Goal: Task Accomplishment & Management: Manage account settings

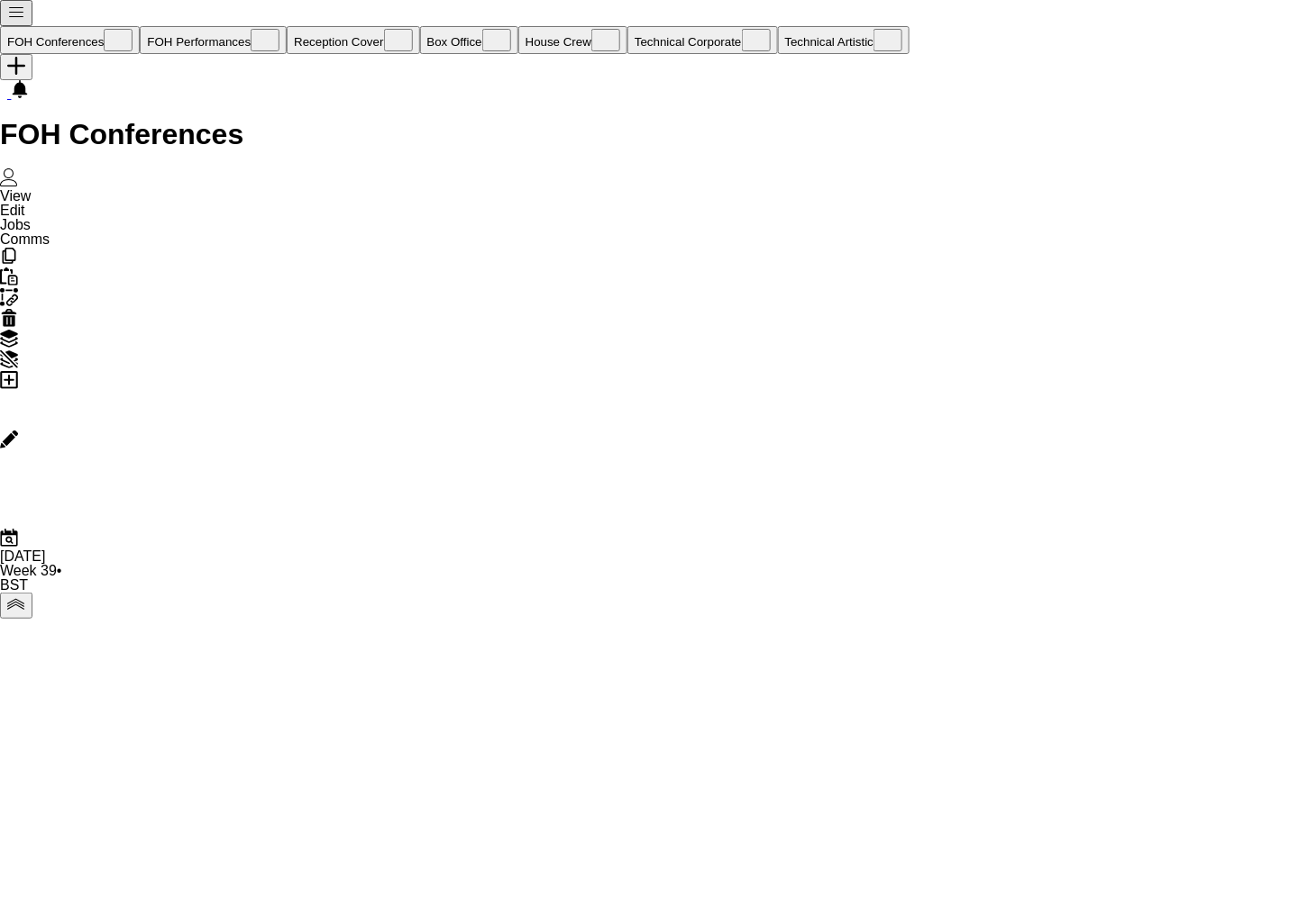
scroll to position [0, 429]
click at [49, 188] on app-page-menu "View Day view expanded Day view collapsed Month view Date picker Jump to [DATE]…" at bounding box center [24, 217] width 49 height 58
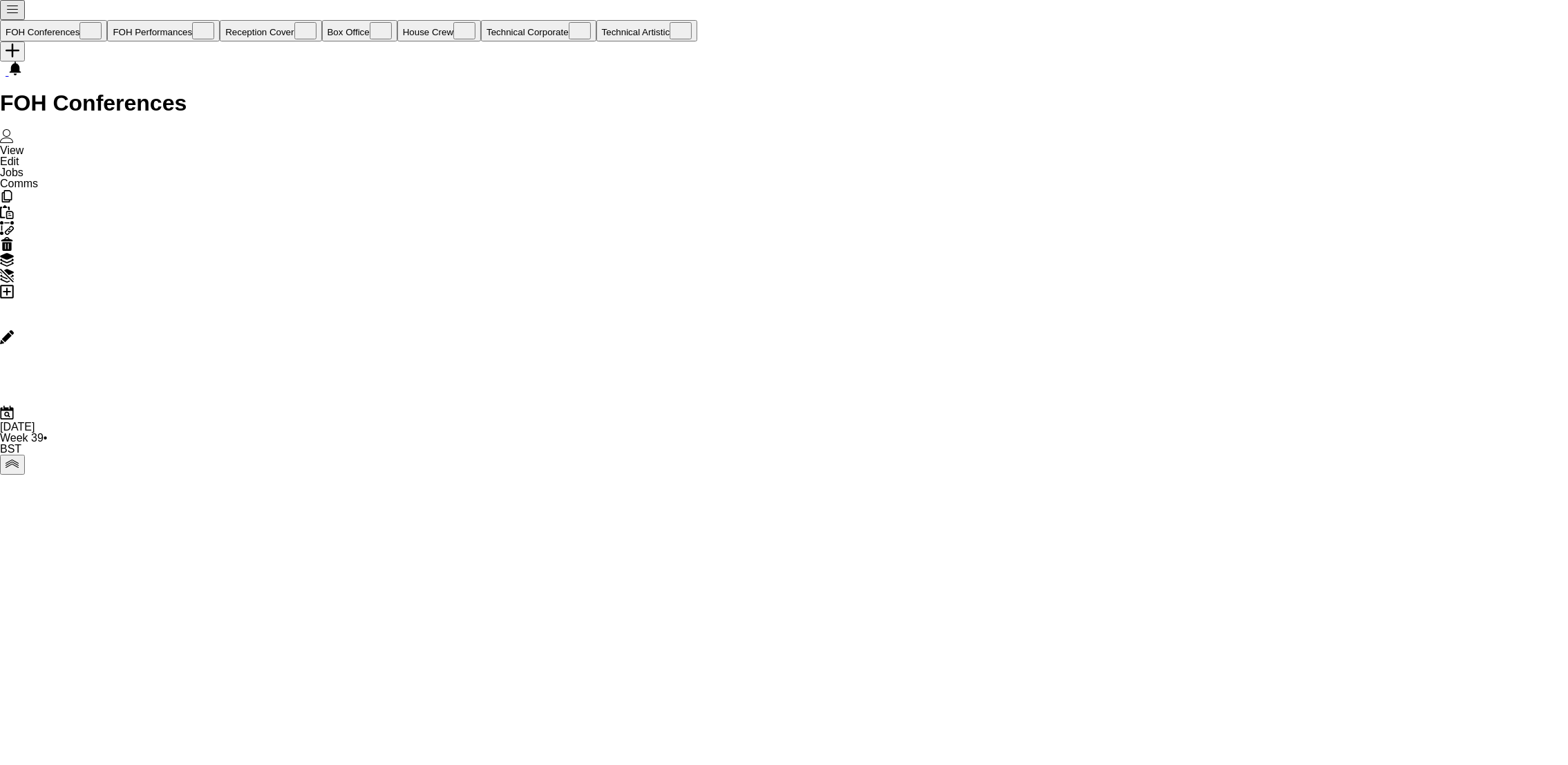
drag, startPoint x: 1286, startPoint y: 146, endPoint x: 436, endPoint y: 327, distance: 869.1
drag, startPoint x: 969, startPoint y: 142, endPoint x: 310, endPoint y: 217, distance: 663.3
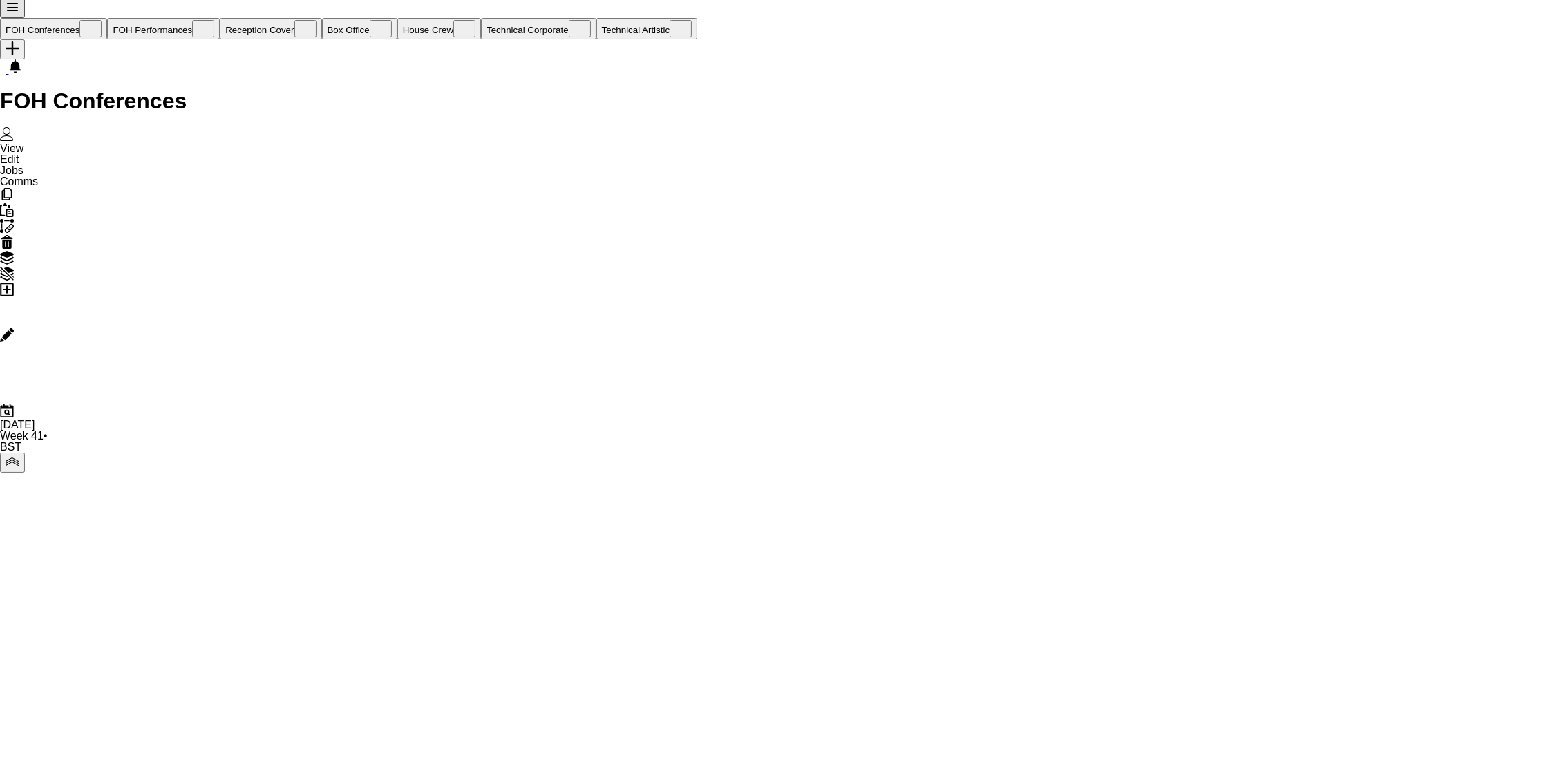
scroll to position [0, 0]
click at [14, 330] on icon "Edit" at bounding box center [6, 337] width 14 height 14
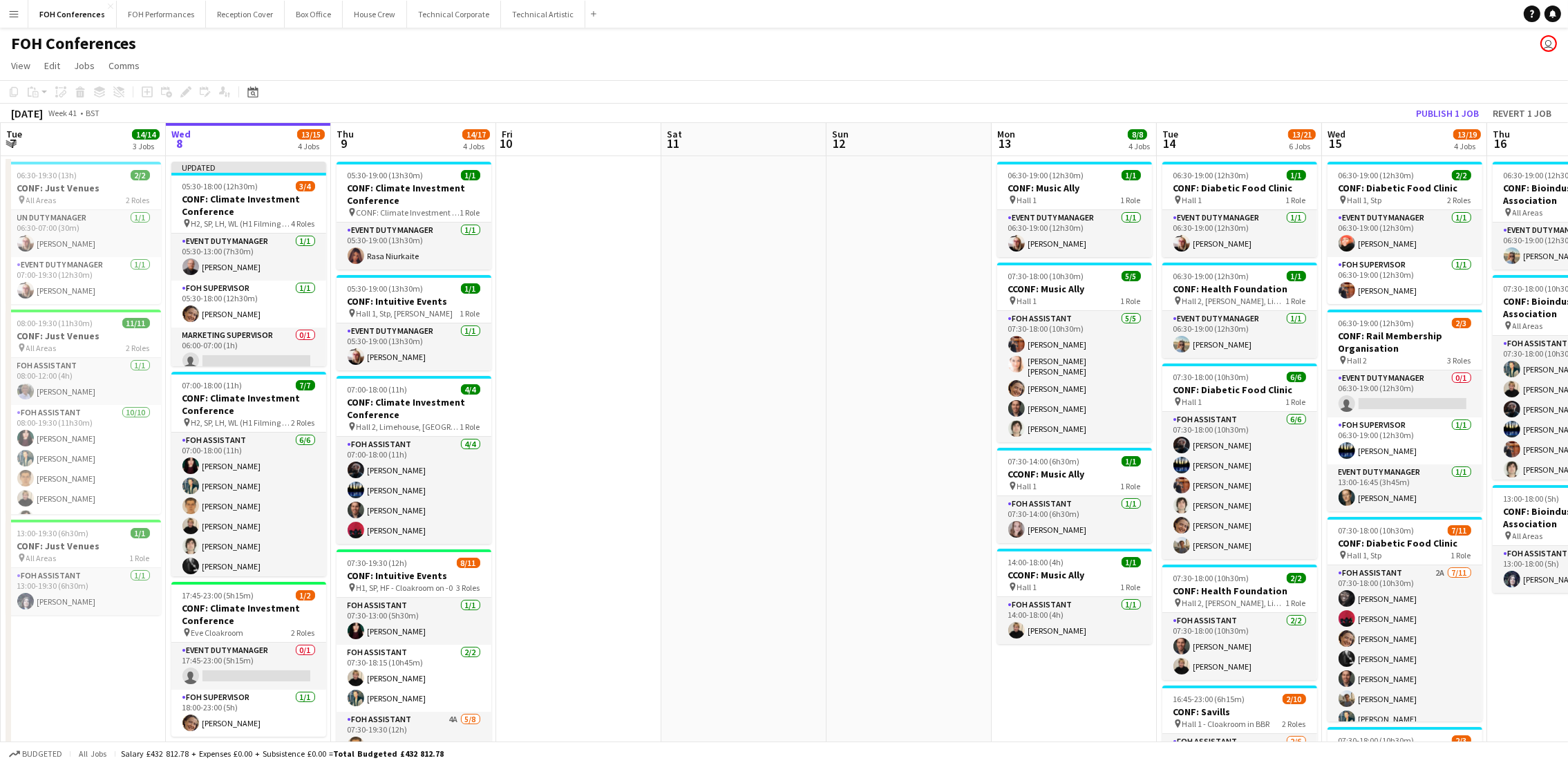
click at [223, 144] on app-board-header-date "Wed 8 13/15 4 Jobs" at bounding box center [248, 139] width 165 height 33
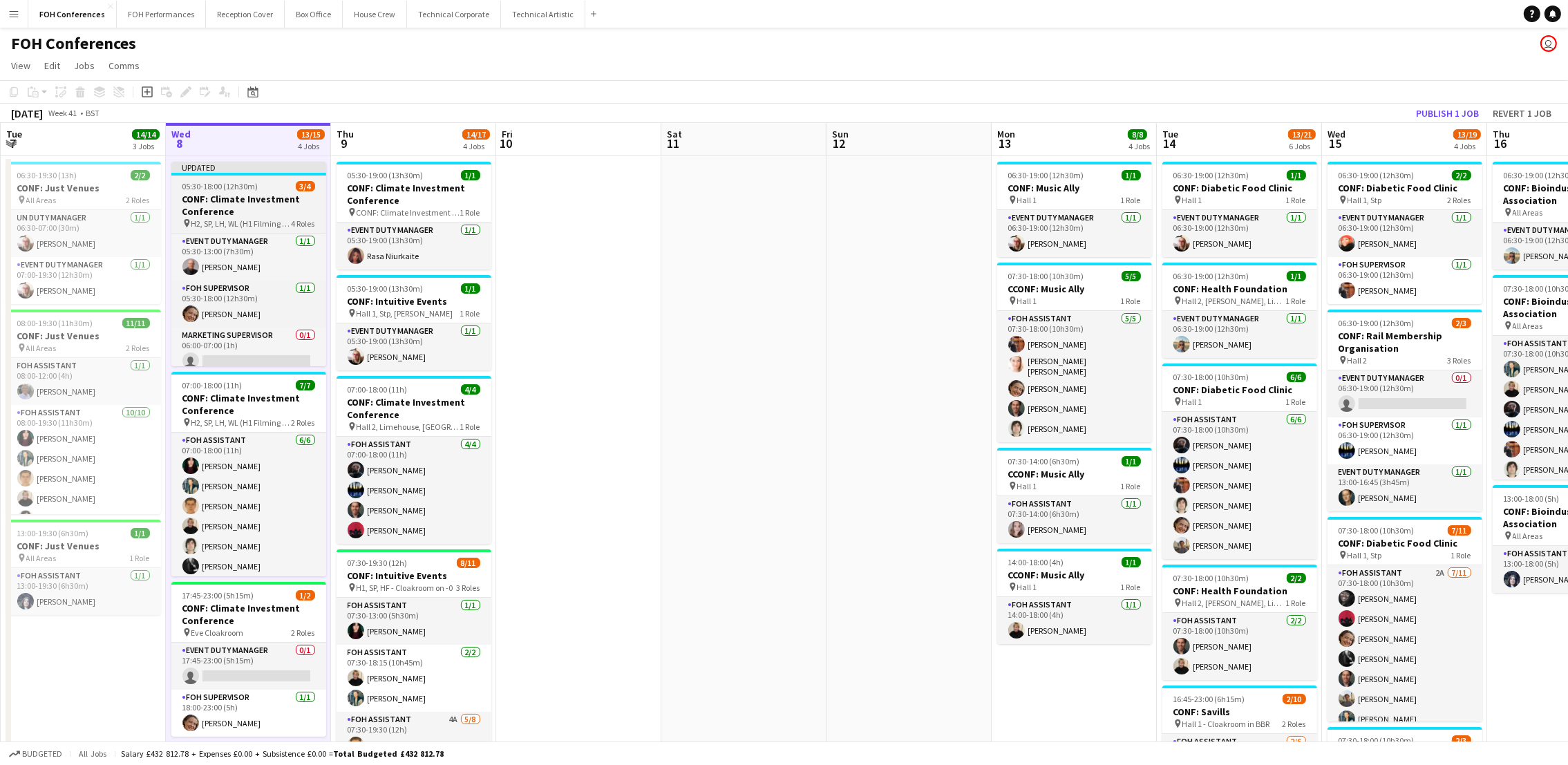
click at [213, 203] on h3 "CONF: Climate Investment Conference" at bounding box center [249, 205] width 155 height 25
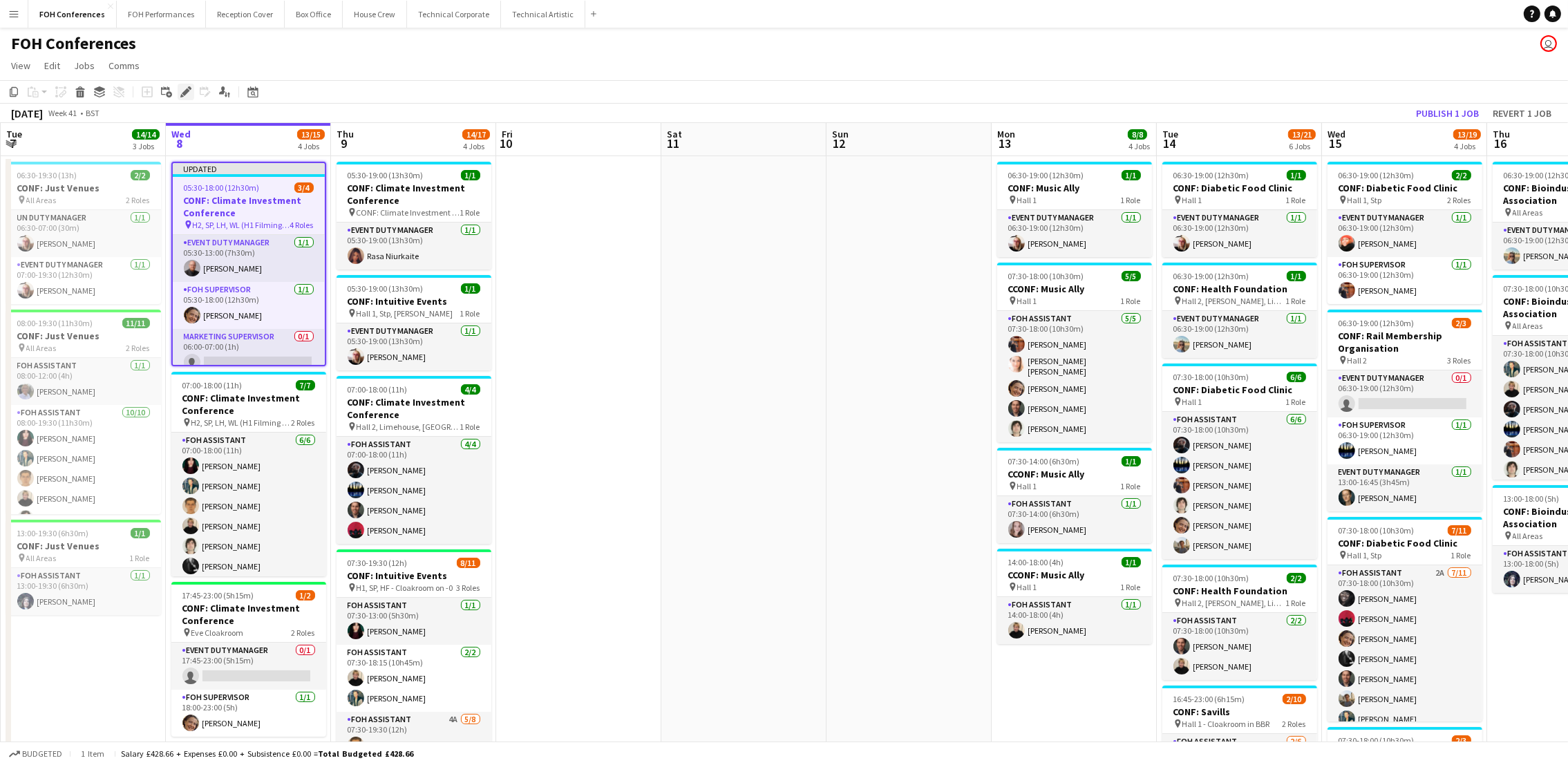
click at [184, 88] on icon "Edit" at bounding box center [186, 92] width 11 height 11
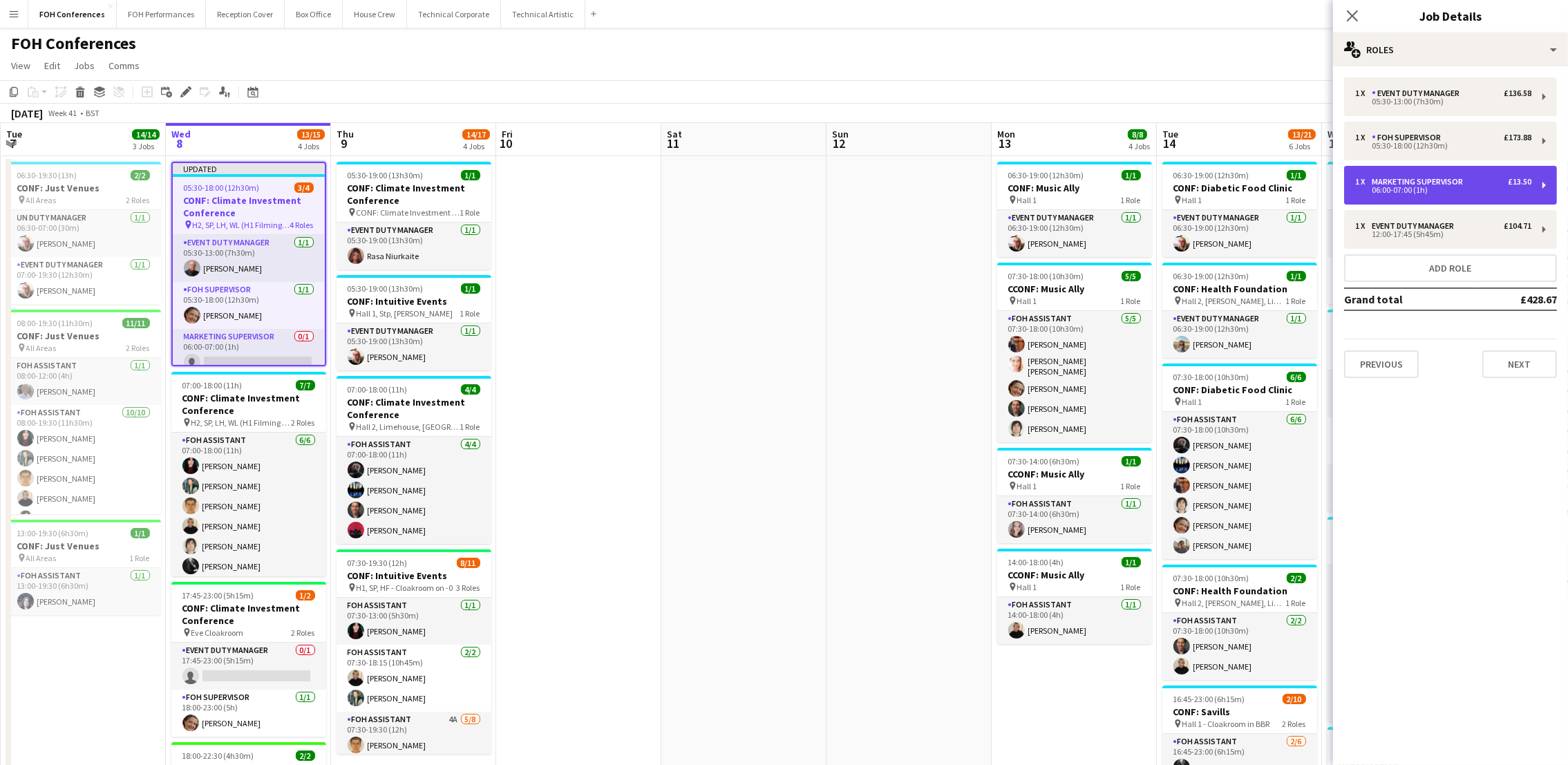
click at [1503, 183] on div "1 x Marketing Supervisor £13.50" at bounding box center [1443, 182] width 177 height 10
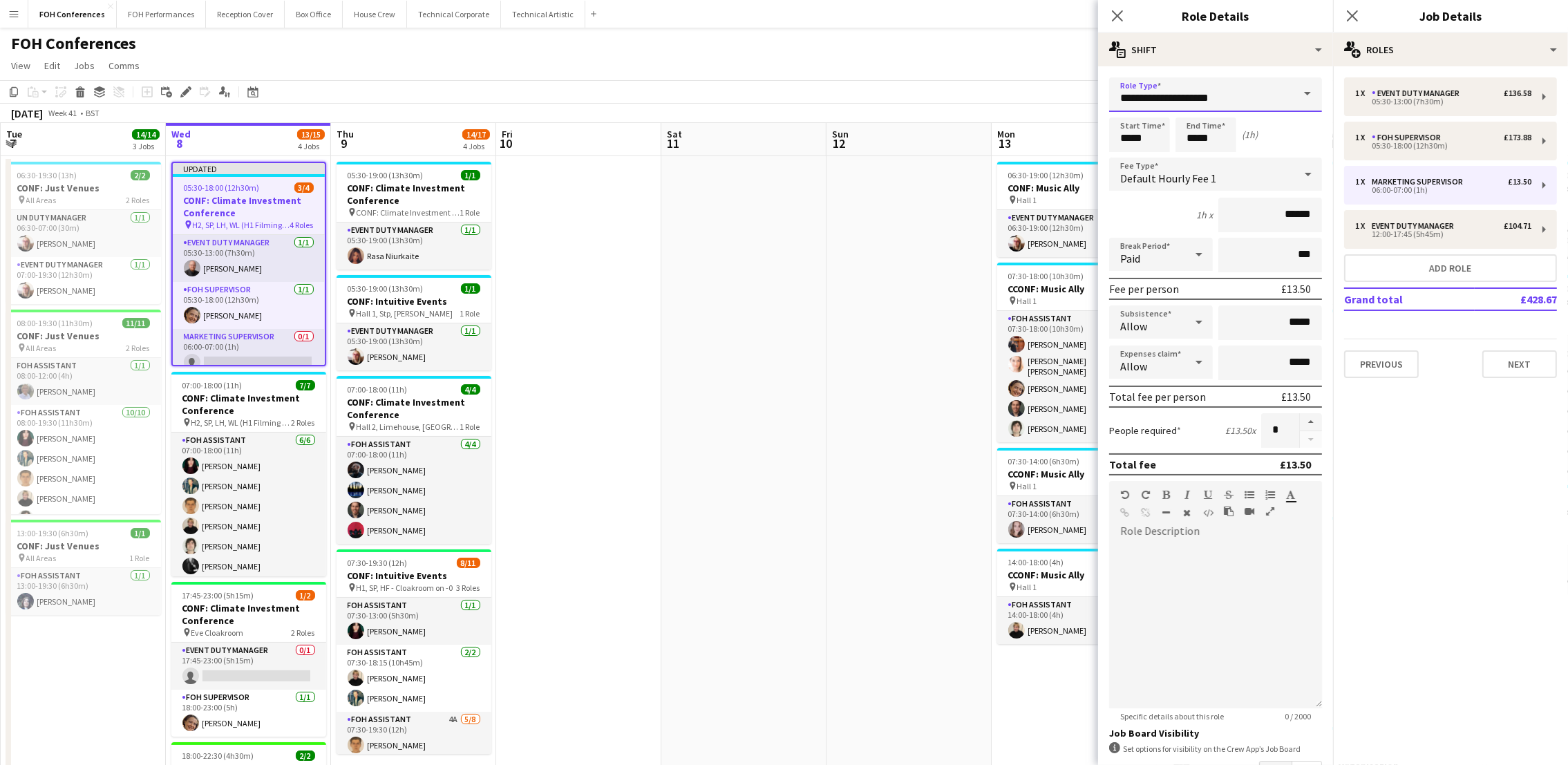
drag, startPoint x: 1259, startPoint y: 98, endPoint x: 712, endPoint y: 133, distance: 548.1
click at [712, 133] on body "Menu Boards Boards Boards All jobs Status Workforce Workforce My Workforce Recr…" at bounding box center [784, 546] width 1568 height 1092
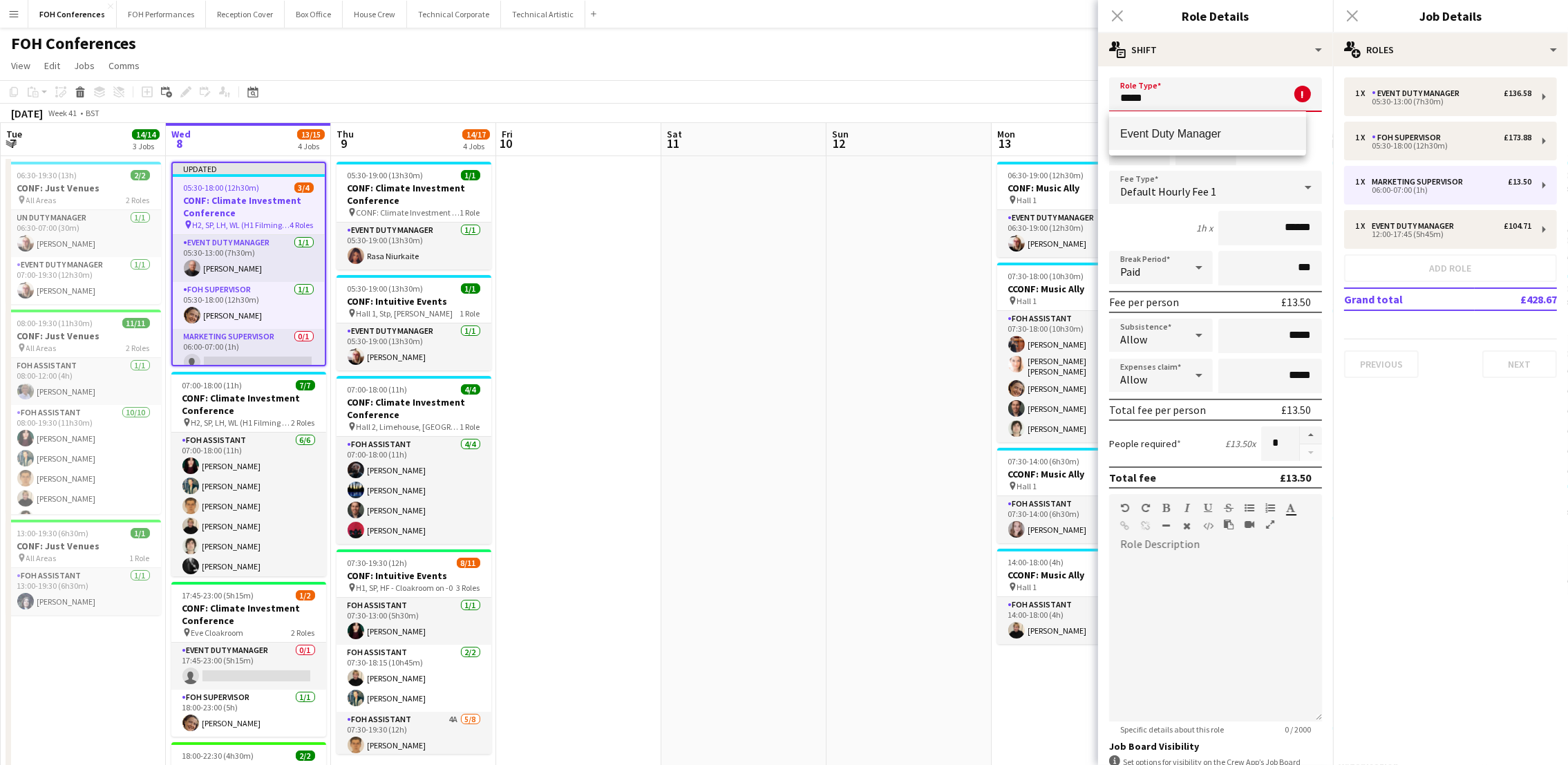
click at [1137, 127] on span "Event Duty Manager" at bounding box center [1208, 134] width 175 height 13
type input "**********"
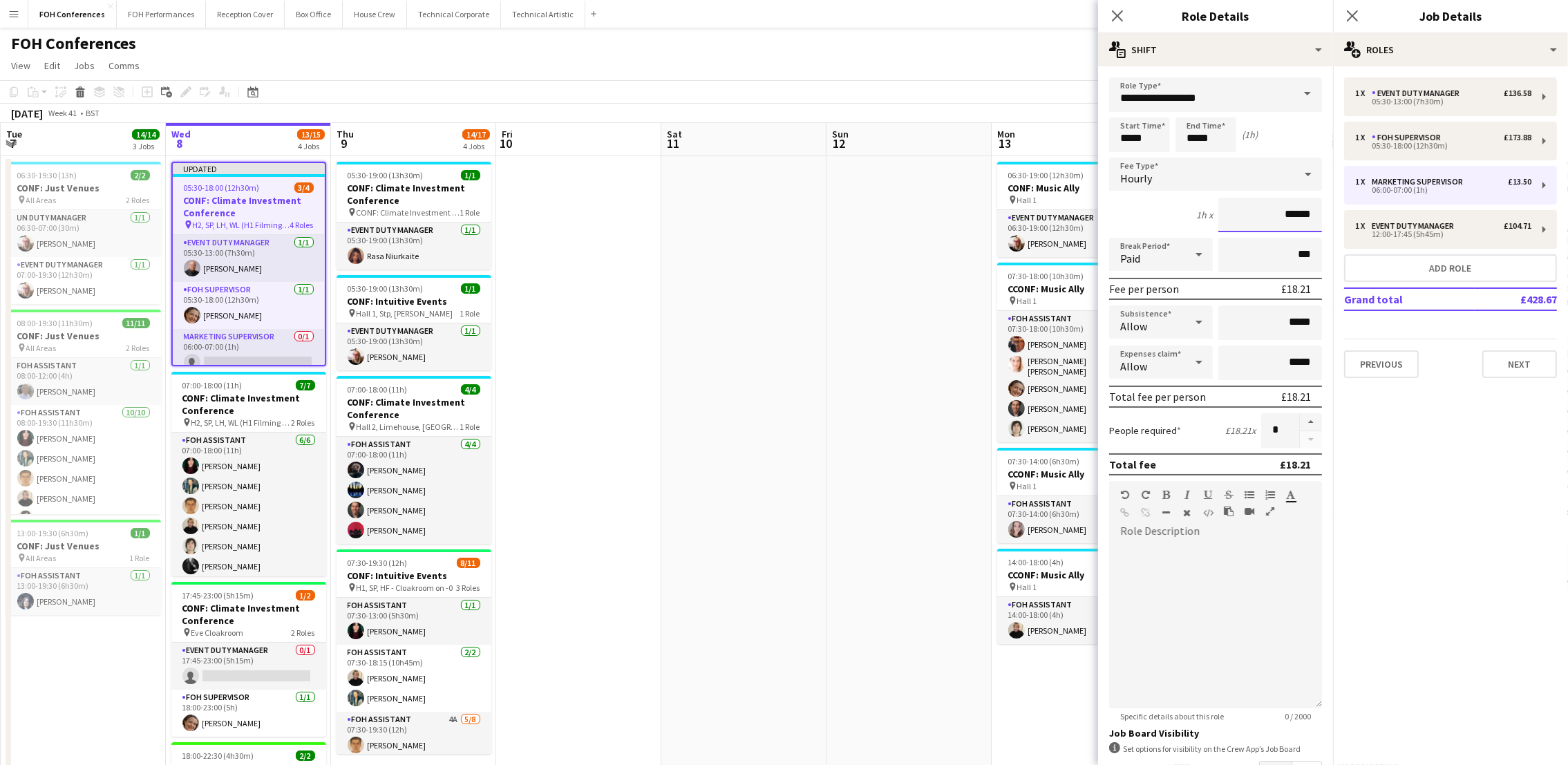
drag, startPoint x: 1249, startPoint y: 213, endPoint x: 1339, endPoint y: 200, distance: 90.9
click at [1339, 200] on body "Menu Boards Boards Boards All jobs Status Workforce Workforce My Workforce Recr…" at bounding box center [784, 546] width 1568 height 1092
click at [1293, 216] on input "******" at bounding box center [1270, 215] width 104 height 35
type input "**"
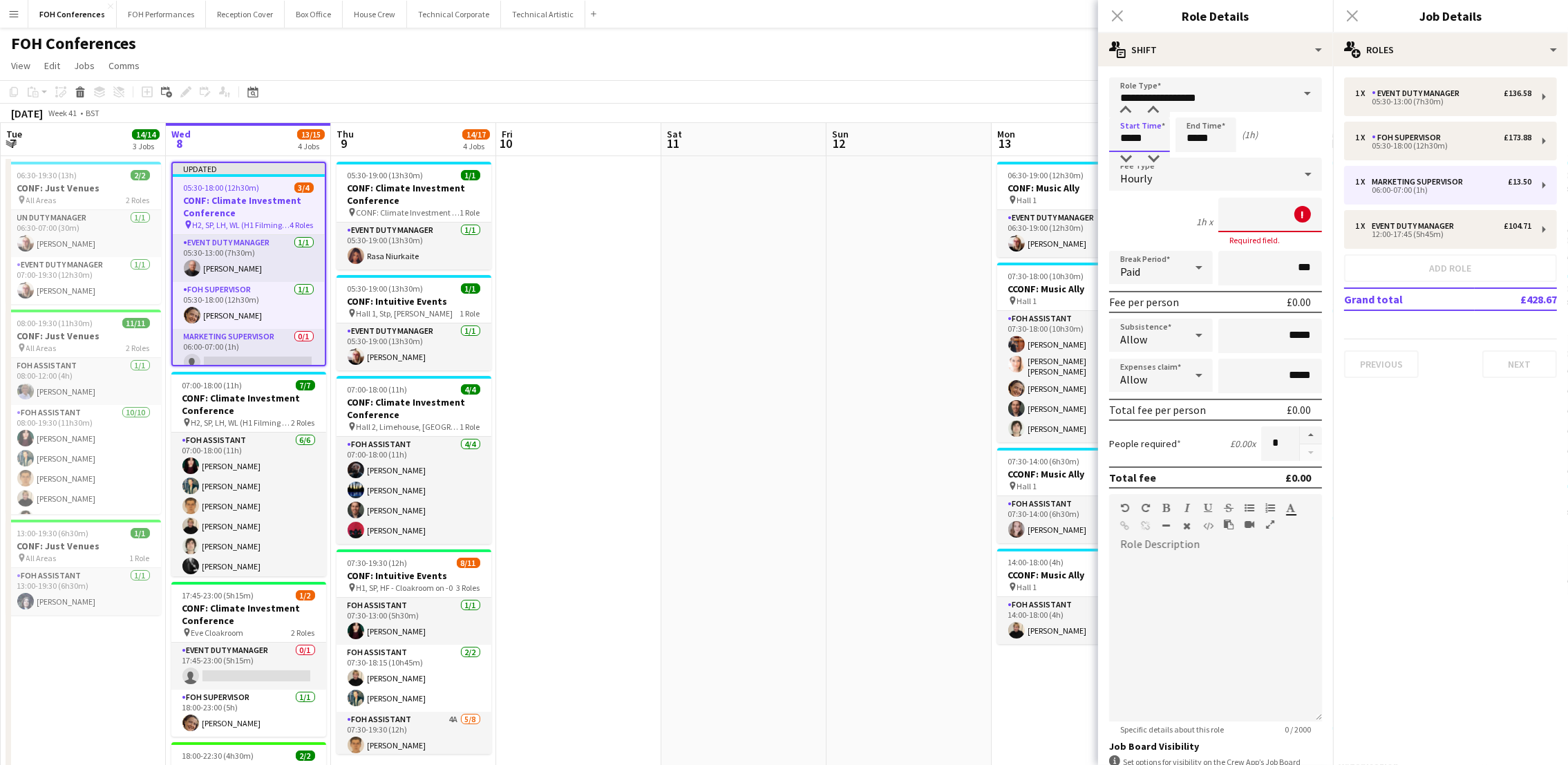
drag, startPoint x: 1147, startPoint y: 141, endPoint x: 1106, endPoint y: 134, distance: 41.6
click at [1106, 134] on form "**********" at bounding box center [1216, 478] width 235 height 801
type input "*****"
drag, startPoint x: 1218, startPoint y: 136, endPoint x: 1121, endPoint y: 112, distance: 99.9
click at [1121, 112] on form "**********" at bounding box center [1216, 478] width 235 height 801
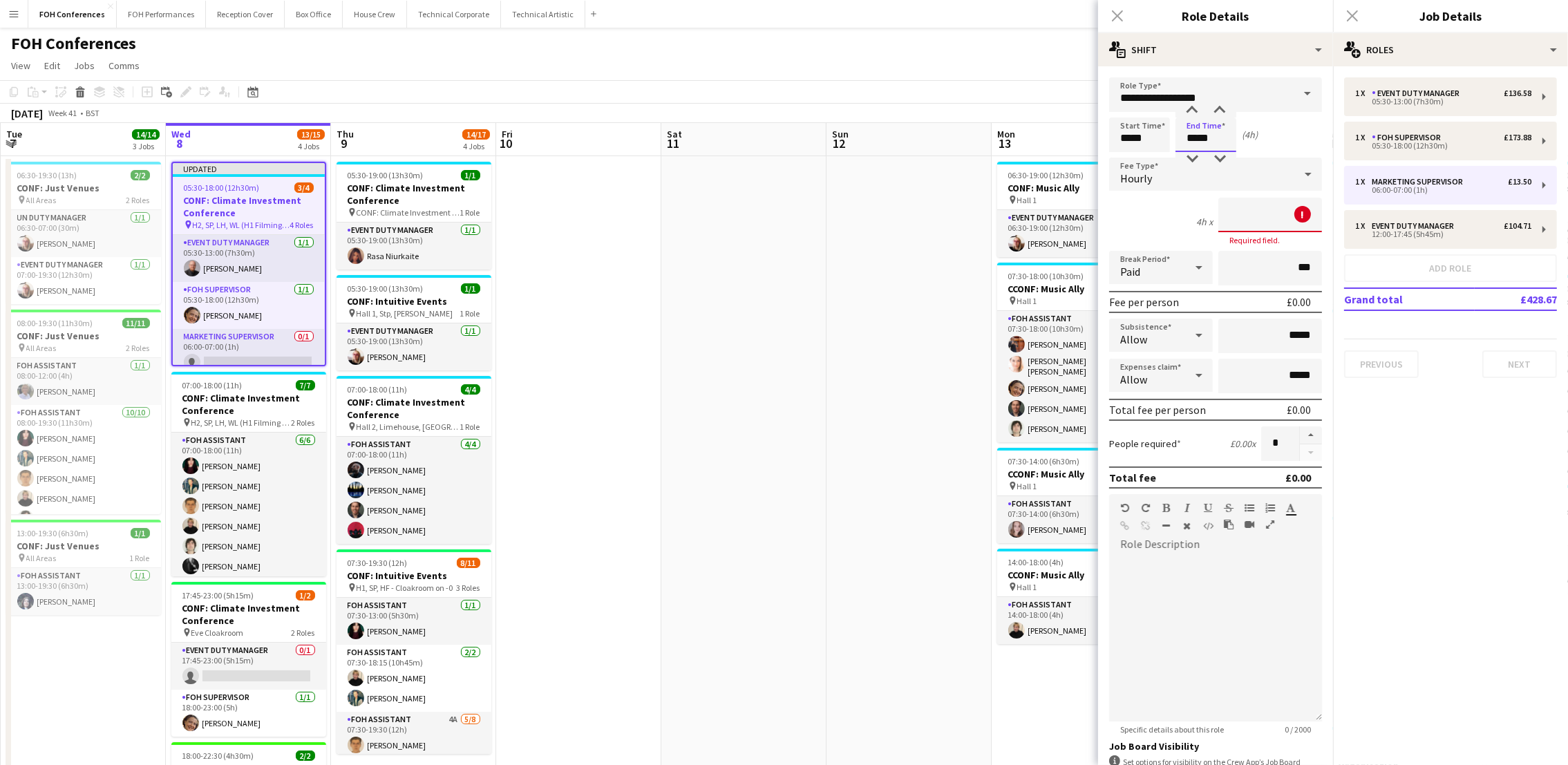
type input "*****"
click at [1056, 46] on div "FOH Conferences user" at bounding box center [784, 41] width 1568 height 26
click at [1072, 70] on app-page-menu "View Day view expanded Day view collapsed Month view Date picker Jump to [DATE]…" at bounding box center [784, 67] width 1568 height 26
click at [1120, 23] on div "Close pop-in" at bounding box center [1117, 16] width 38 height 32
click at [992, 83] on app-toolbar "Copy Paste Paste Ctrl+V Paste with crew Ctrl+Shift+V Paste linked Job [GEOGRAPH…" at bounding box center [784, 92] width 1568 height 23
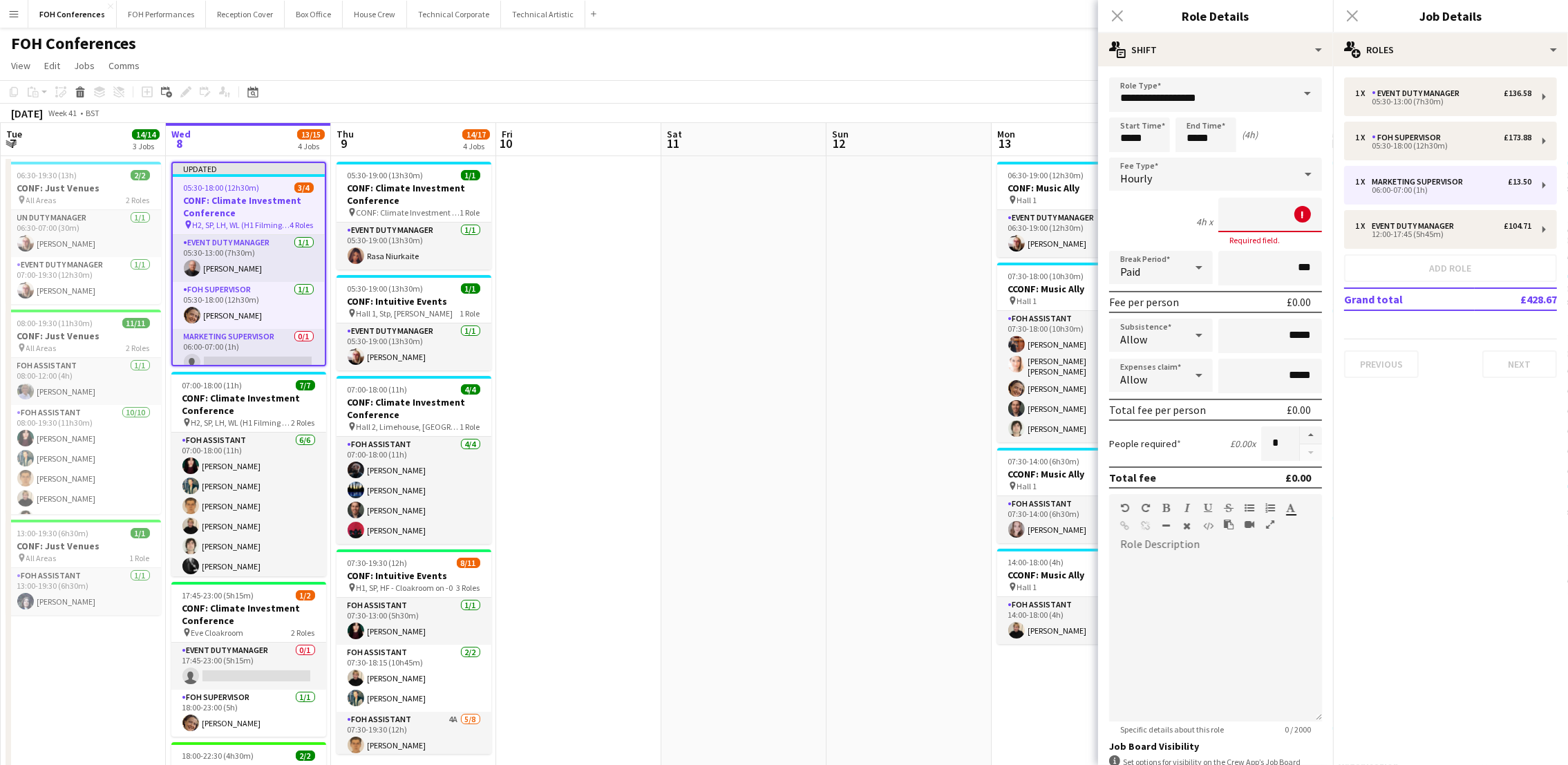
drag, startPoint x: 749, startPoint y: 381, endPoint x: 984, endPoint y: 322, distance: 242.3
click at [749, 381] on app-date-cell at bounding box center [744, 612] width 165 height 913
click at [1251, 213] on input at bounding box center [1270, 215] width 104 height 35
type input "**"
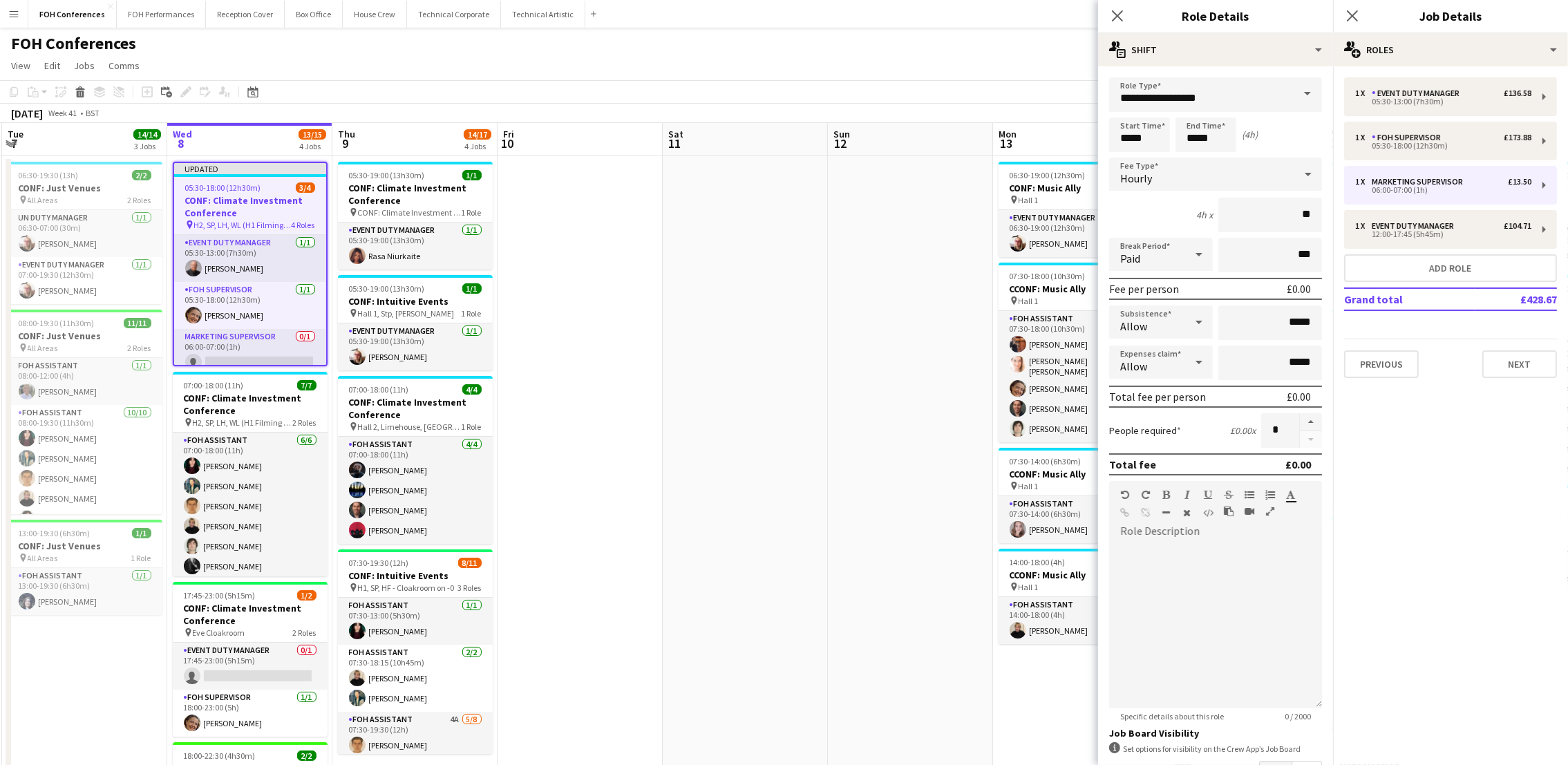
click at [1035, 47] on div "FOH Conferences user" at bounding box center [784, 41] width 1568 height 26
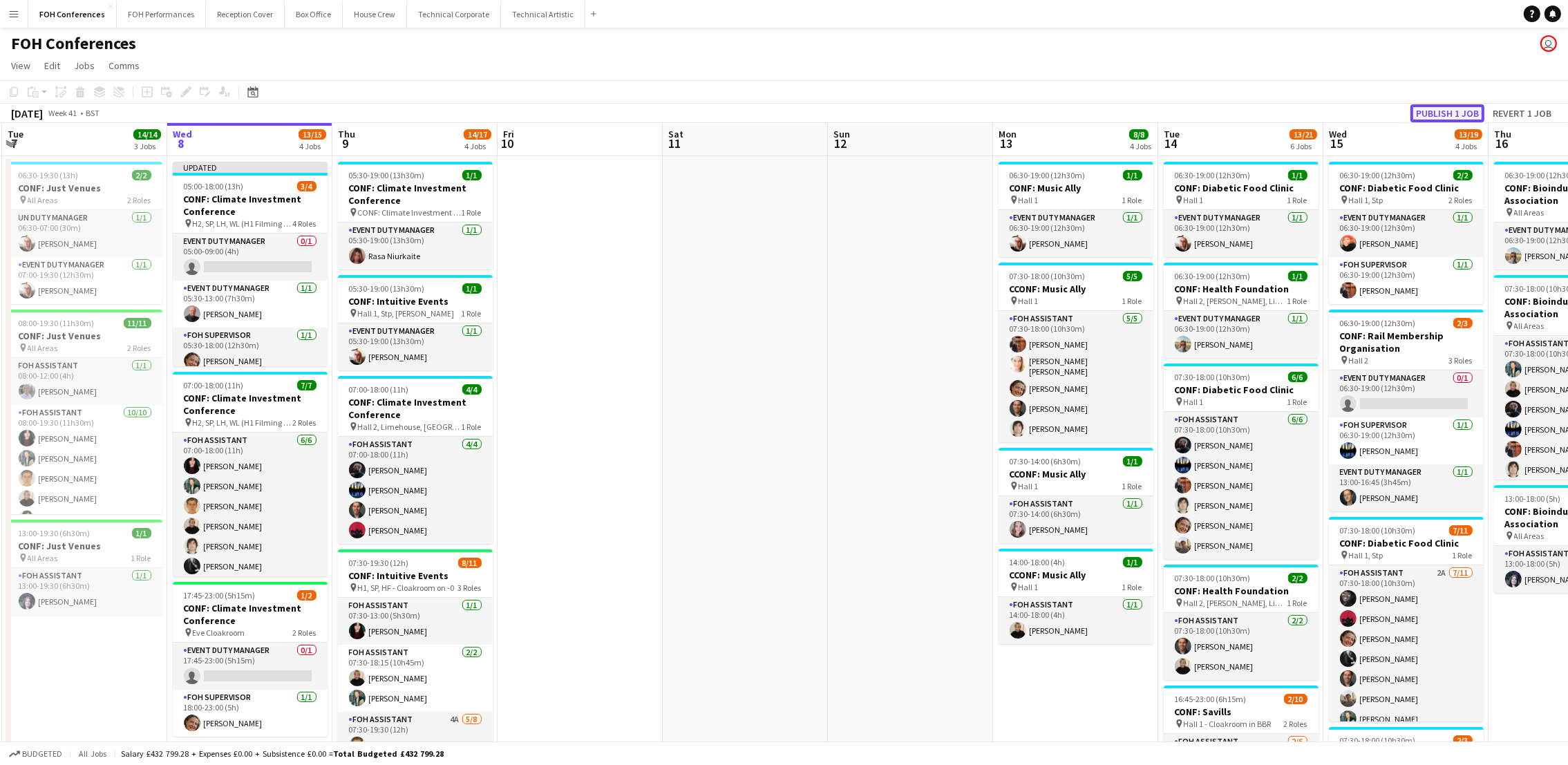
click at [1459, 105] on button "Publish 1 job" at bounding box center [1448, 113] width 74 height 18
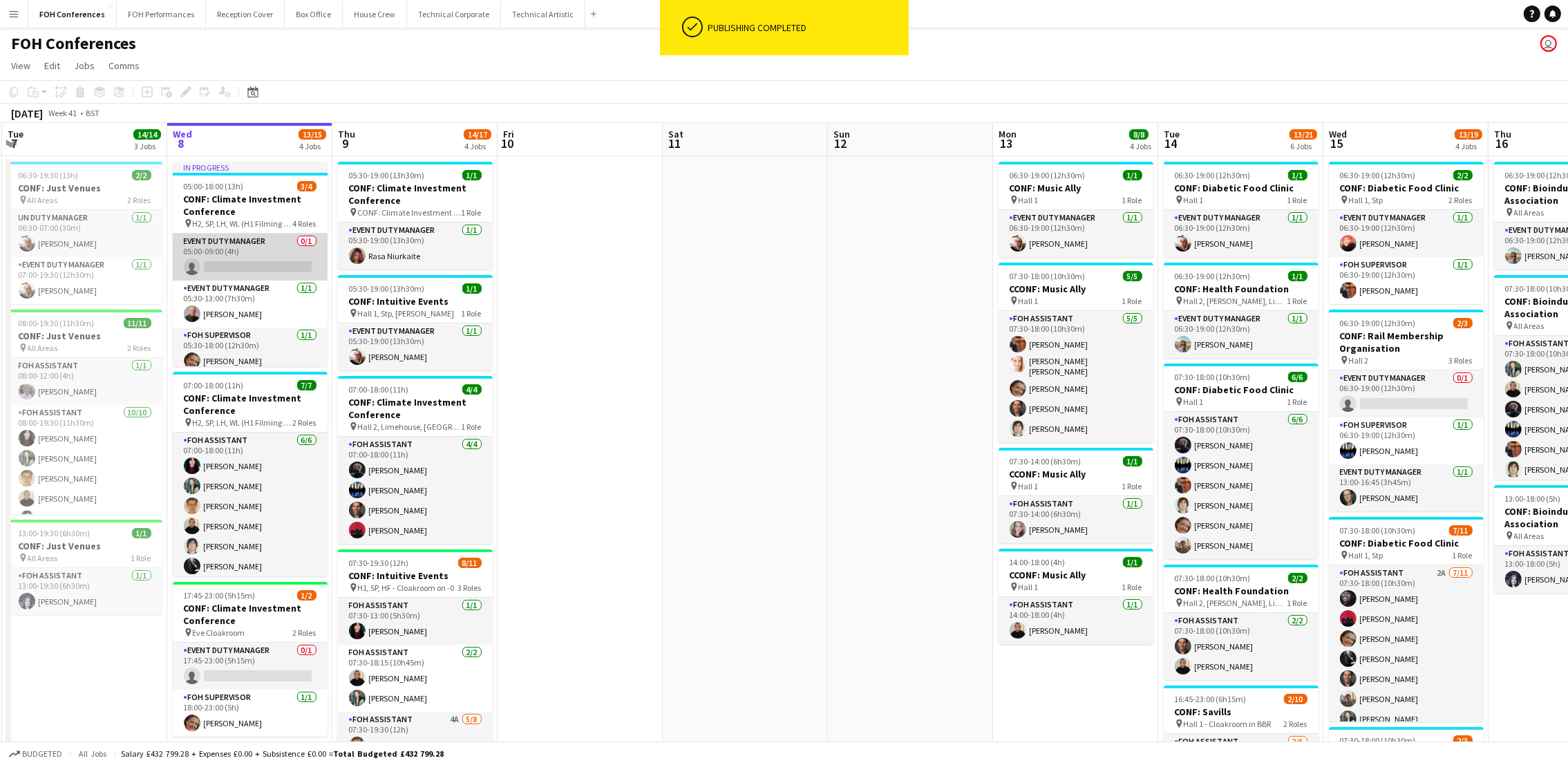
click at [219, 265] on app-card-role "Event Duty Manager 0/1 05:00-09:00 (4h) single-neutral-actions" at bounding box center [251, 257] width 155 height 47
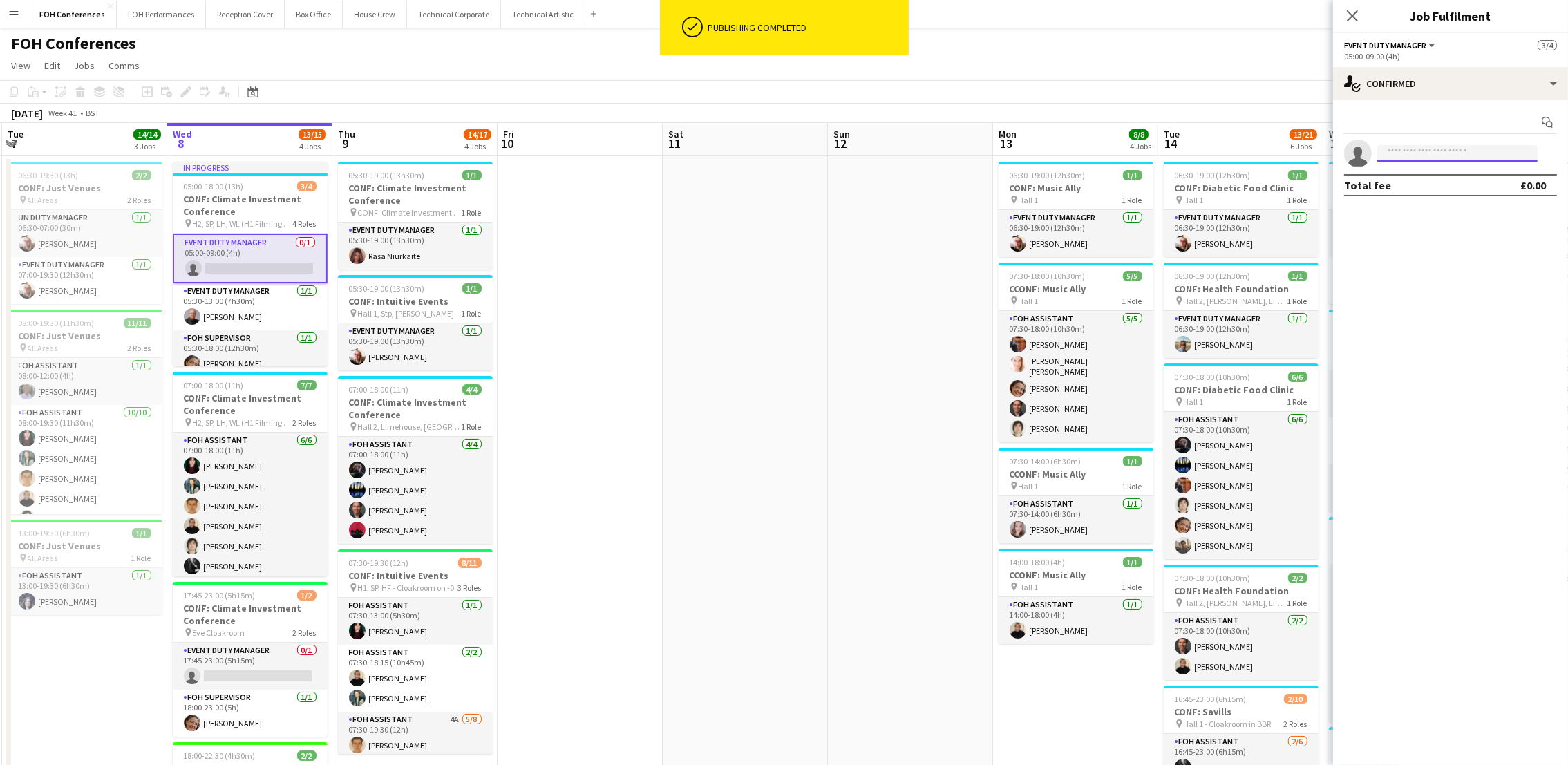
click at [1418, 157] on input at bounding box center [1457, 153] width 160 height 16
type input "*"
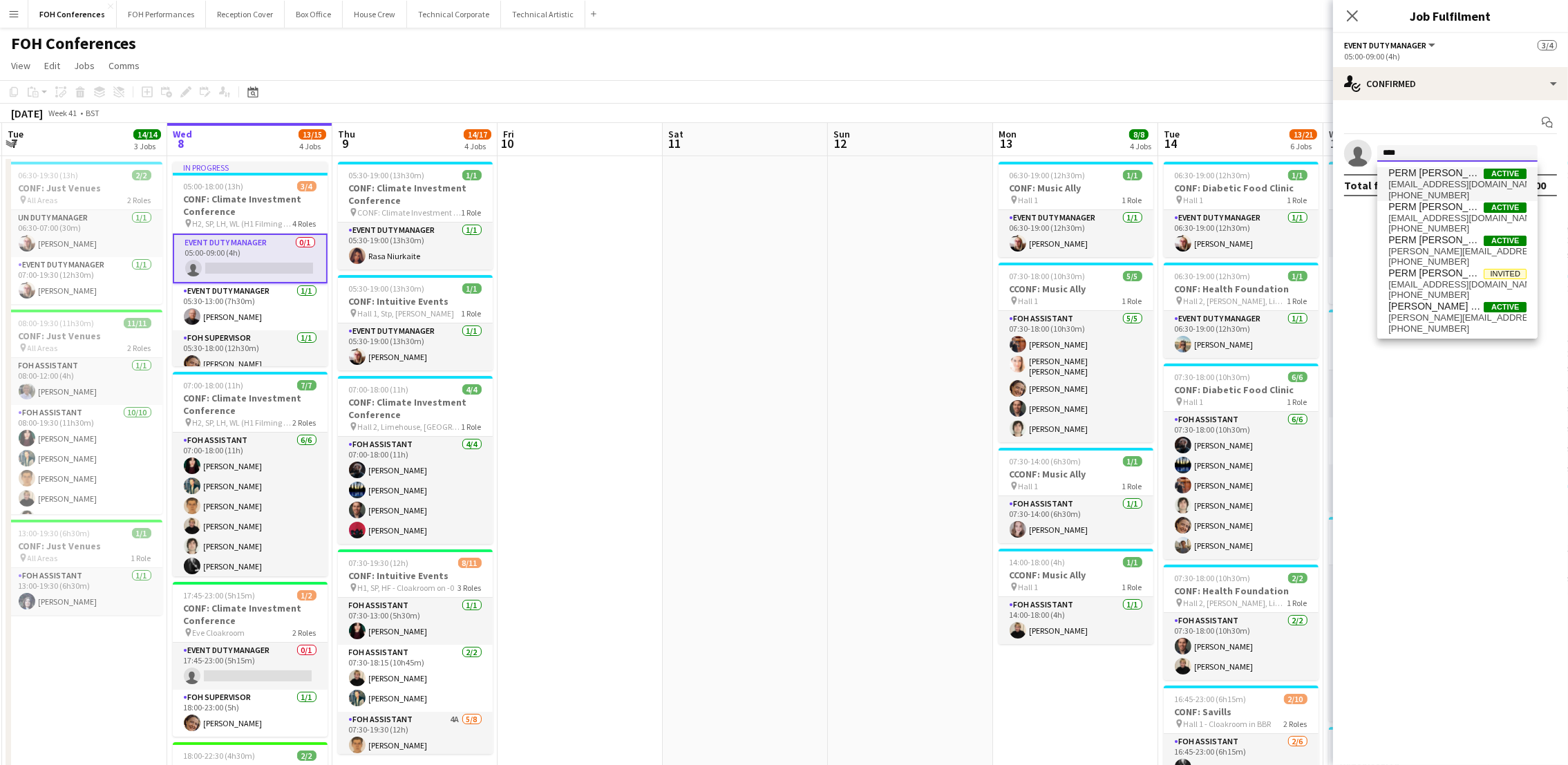
type input "****"
click at [1399, 170] on span "PERM [PERSON_NAME]" at bounding box center [1436, 173] width 95 height 12
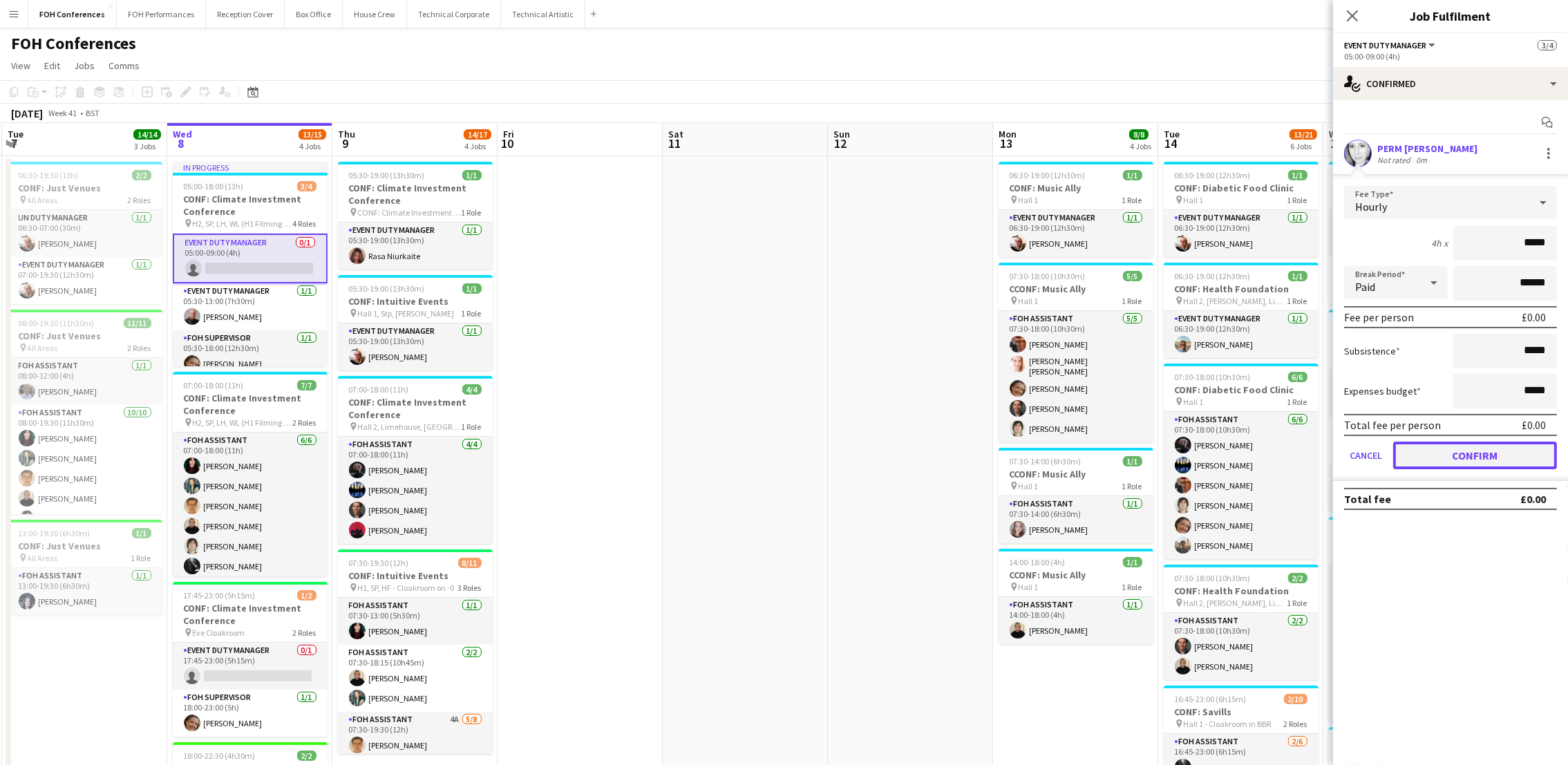
click at [1461, 442] on button "Confirm" at bounding box center [1475, 455] width 164 height 28
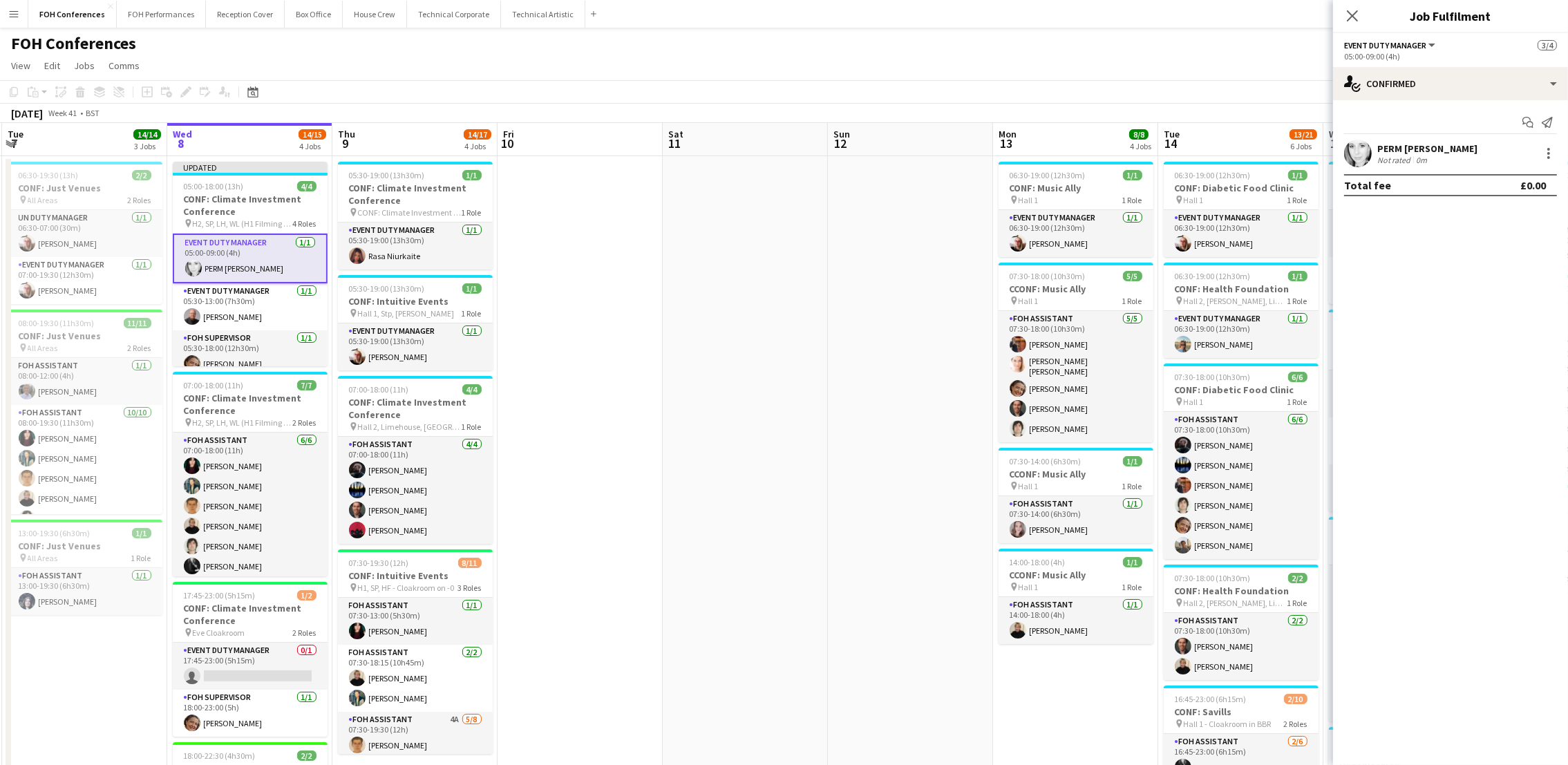
click at [1299, 63] on app-page-menu "View Day view expanded Day view collapsed Month view Date picker Jump to [DATE]…" at bounding box center [784, 67] width 1568 height 26
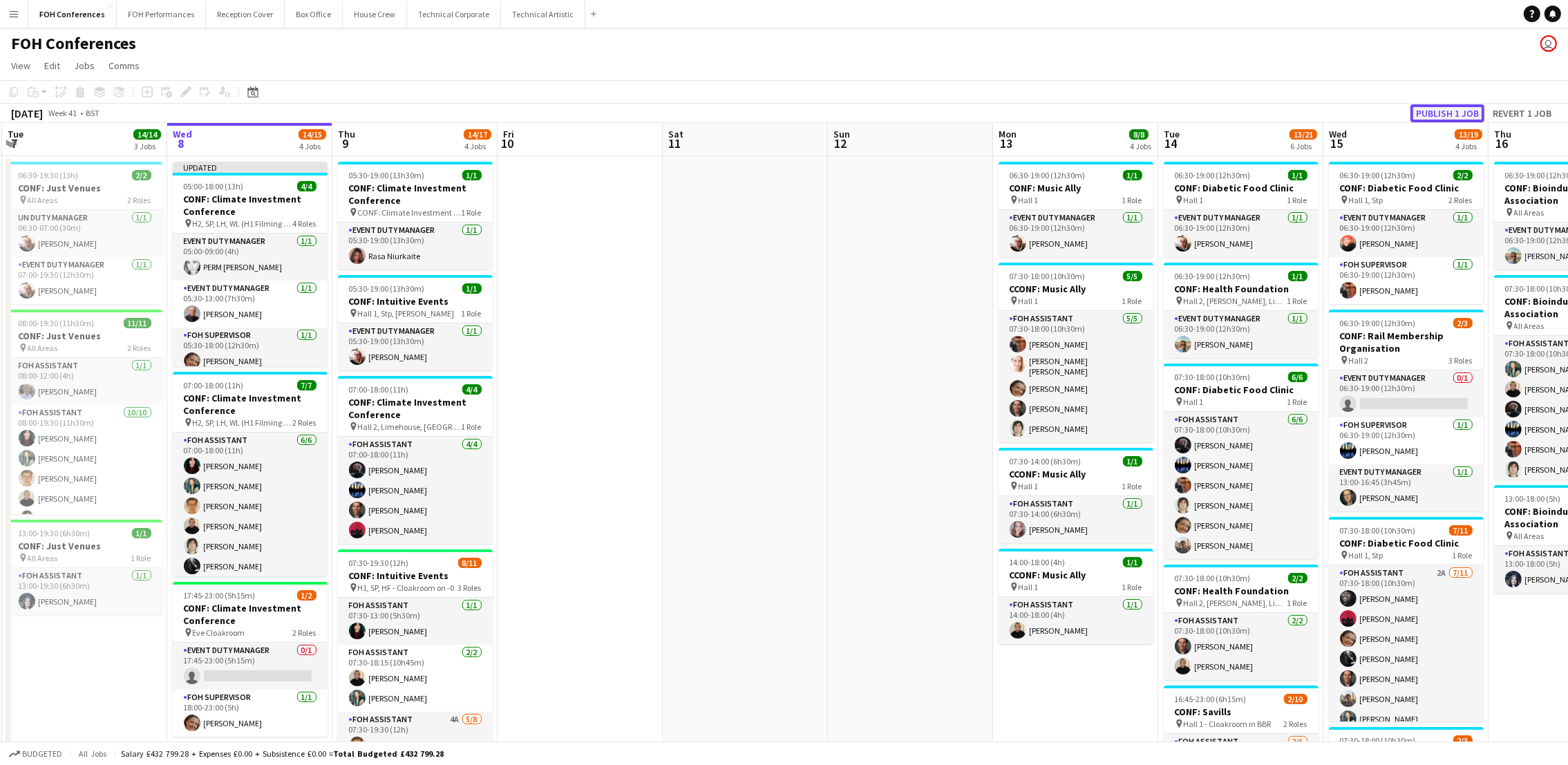
click at [1438, 117] on button "Publish 1 job" at bounding box center [1448, 113] width 74 height 18
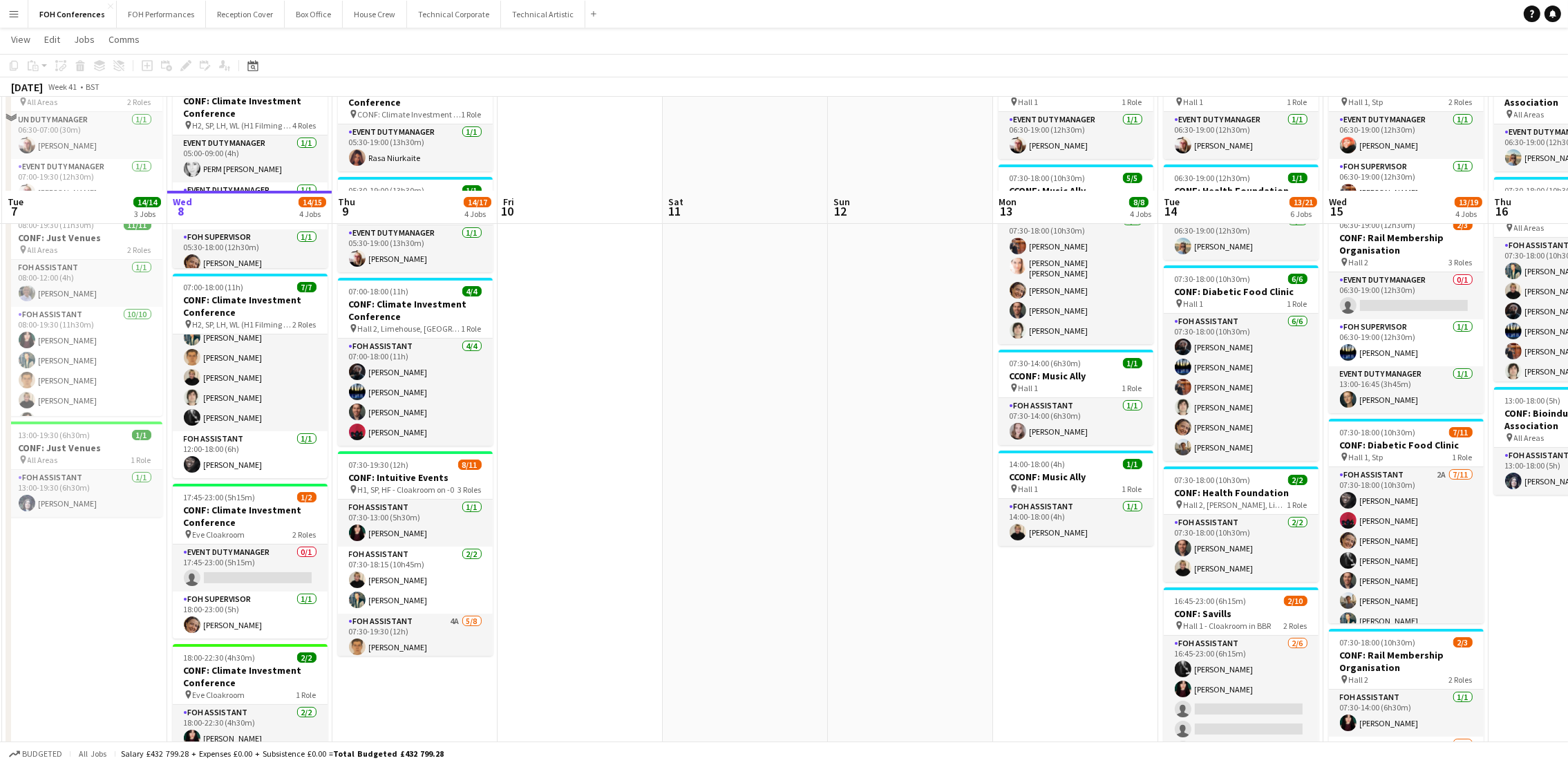
scroll to position [207, 0]
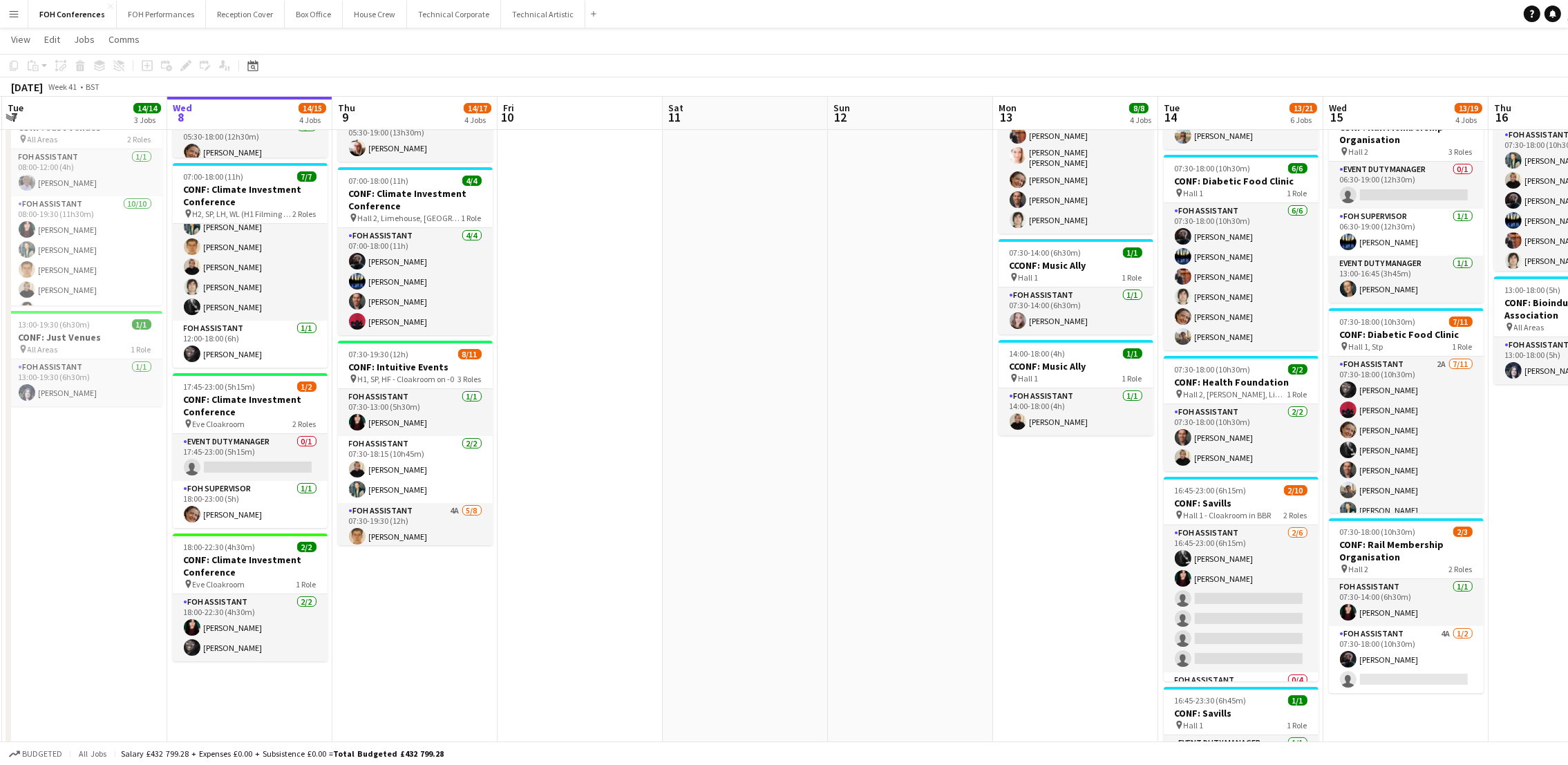
click at [221, 692] on app-date-cell "In progress 05:00-18:00 (13h) 4/4 CONF: Climate Investment Conference pin H2, S…" at bounding box center [250, 403] width 165 height 913
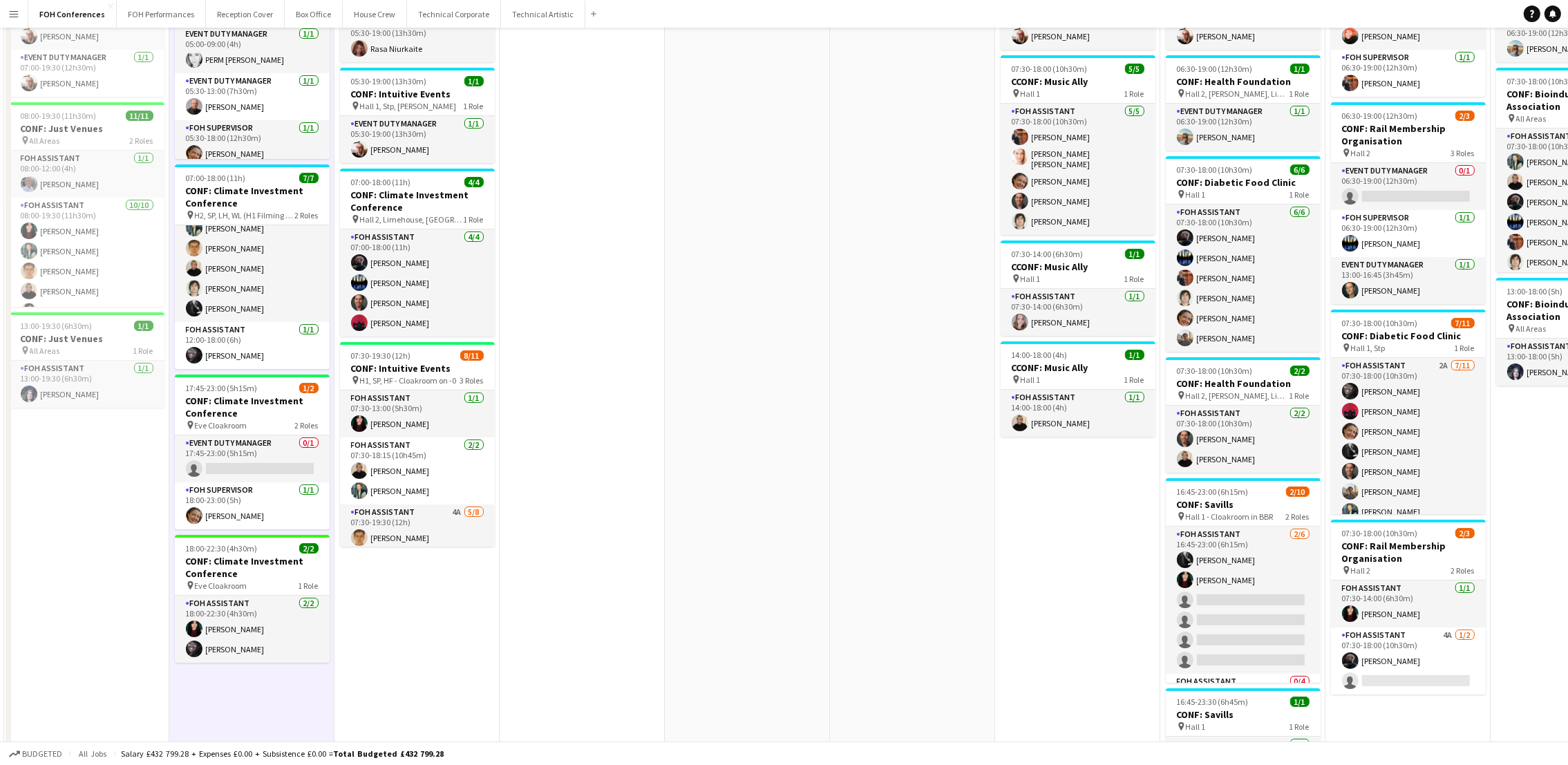
scroll to position [0, 0]
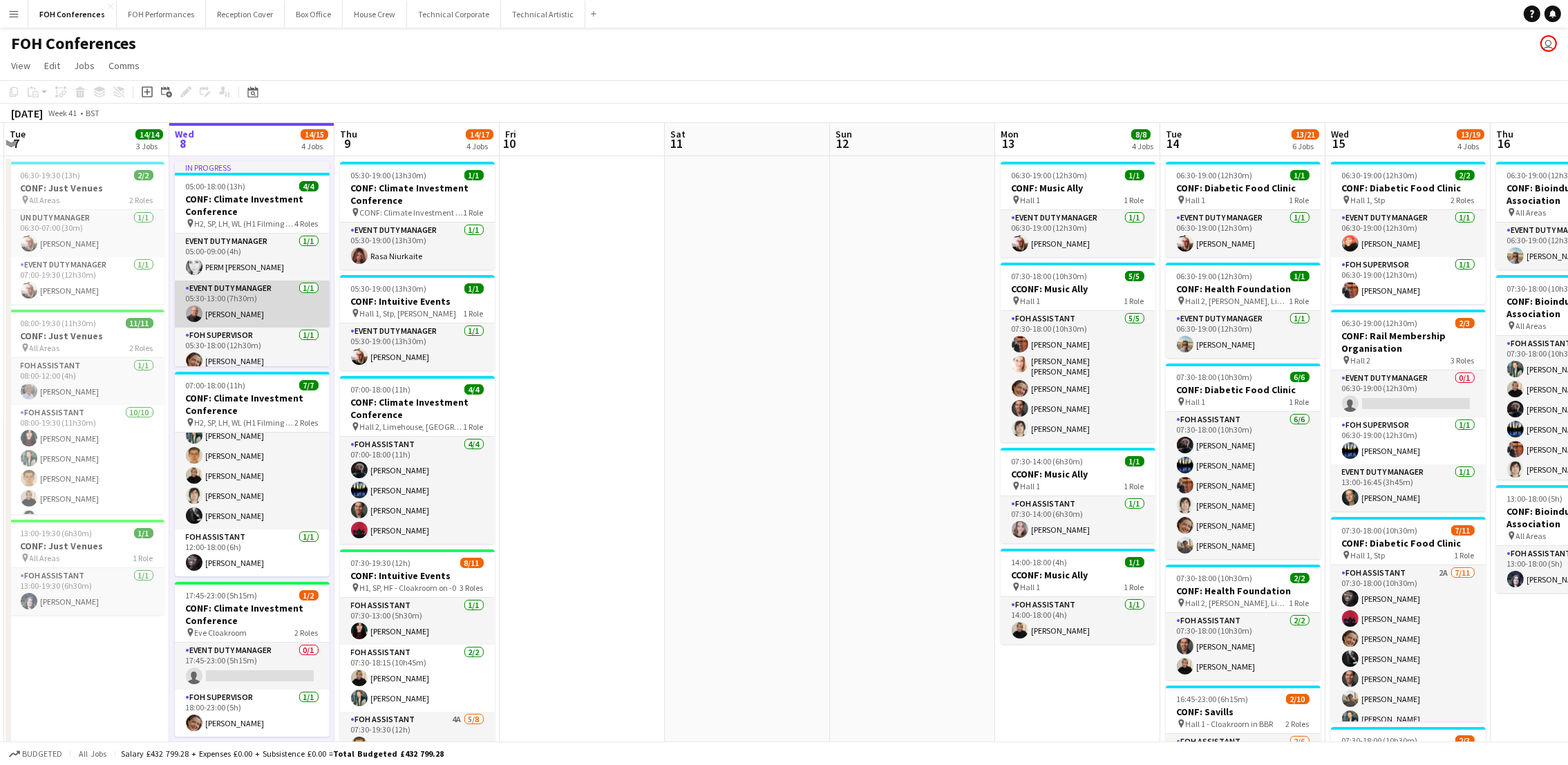
click at [233, 303] on app-card-role "Event Duty Manager [DATE] 05:30-13:00 (7h30m) [PERSON_NAME]" at bounding box center [253, 304] width 155 height 47
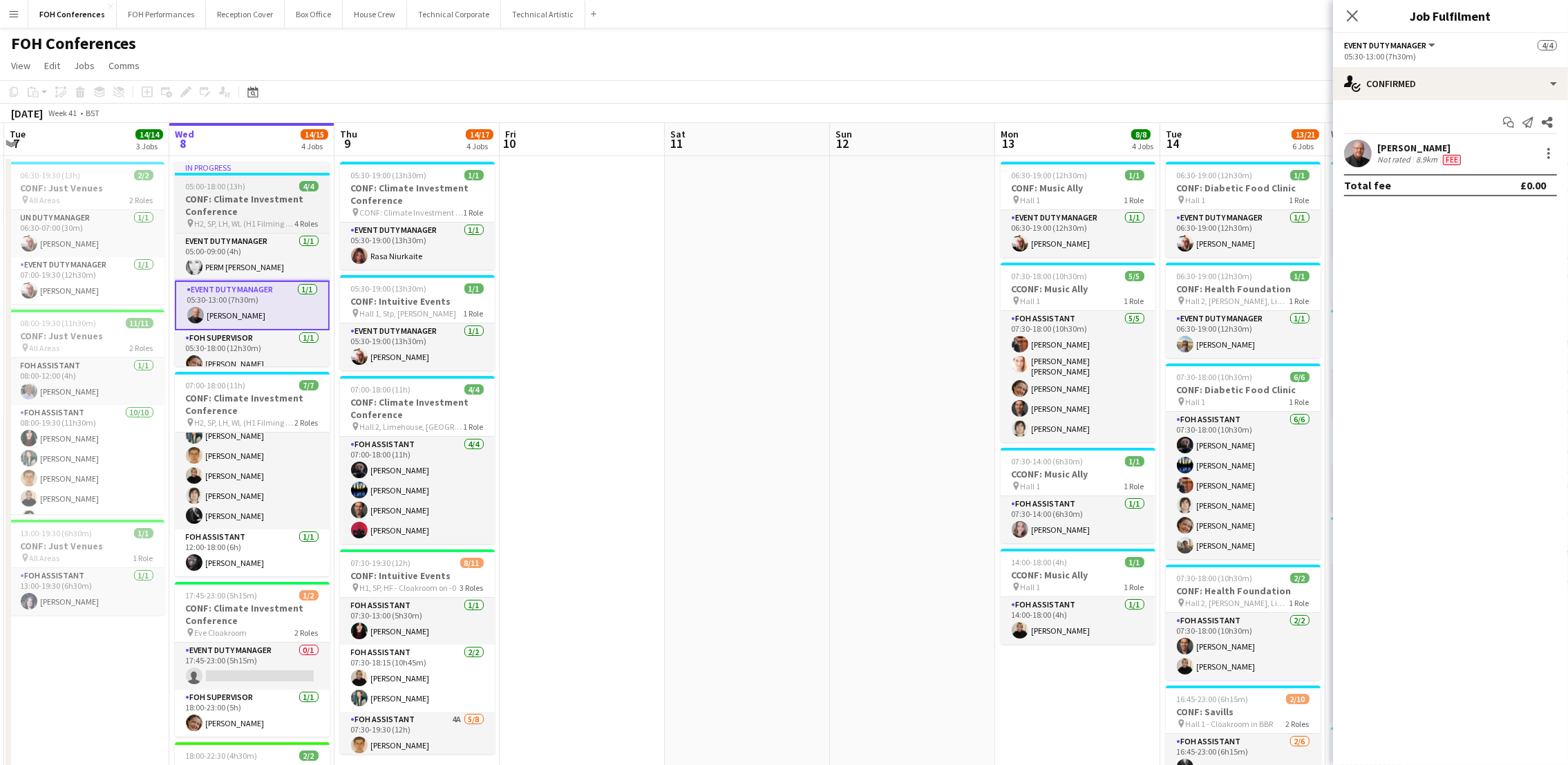
click at [228, 208] on h3 "CONF: Climate Investment Conference" at bounding box center [253, 205] width 155 height 25
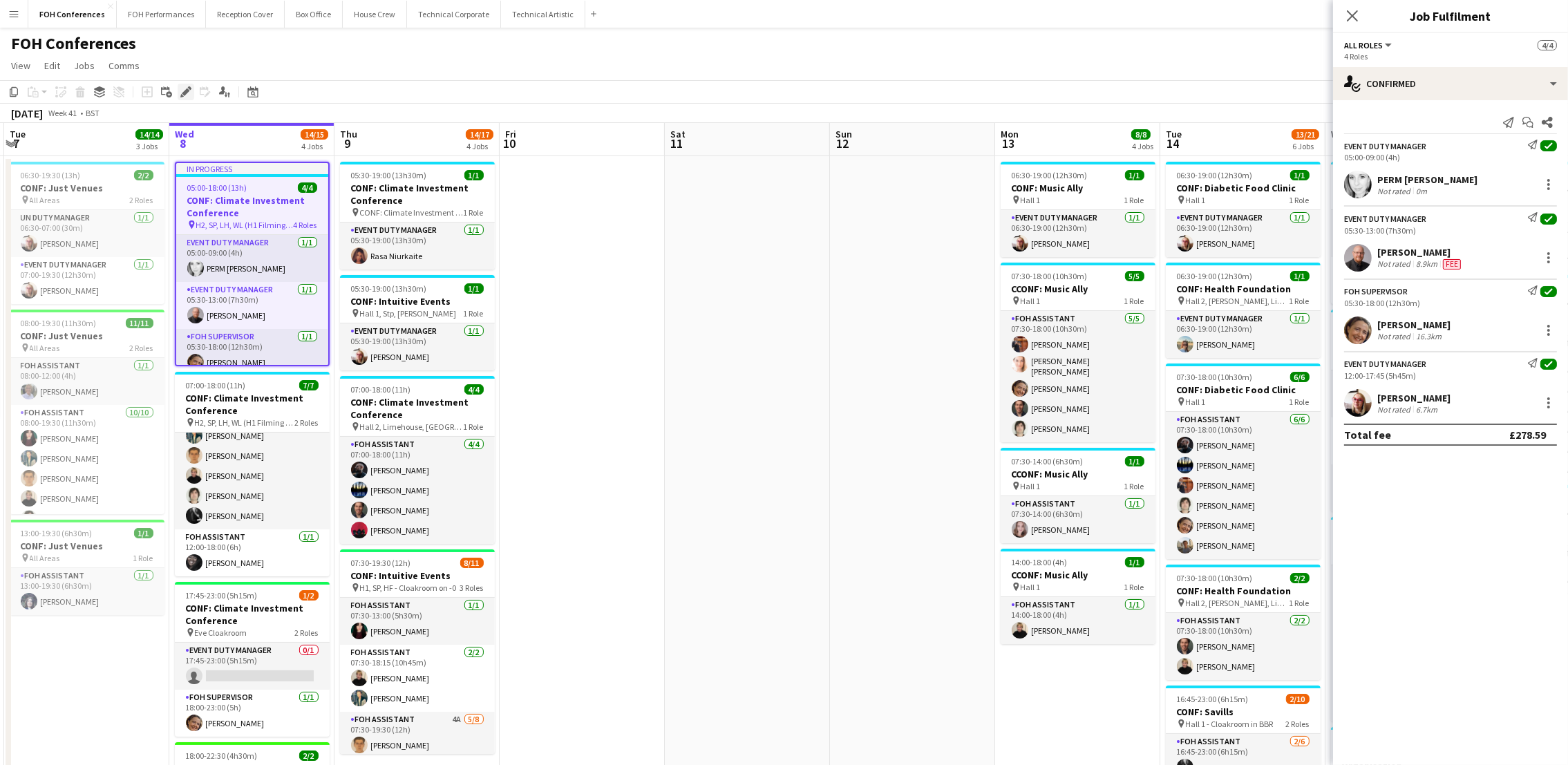
click at [178, 93] on div "Edit" at bounding box center [186, 91] width 16 height 16
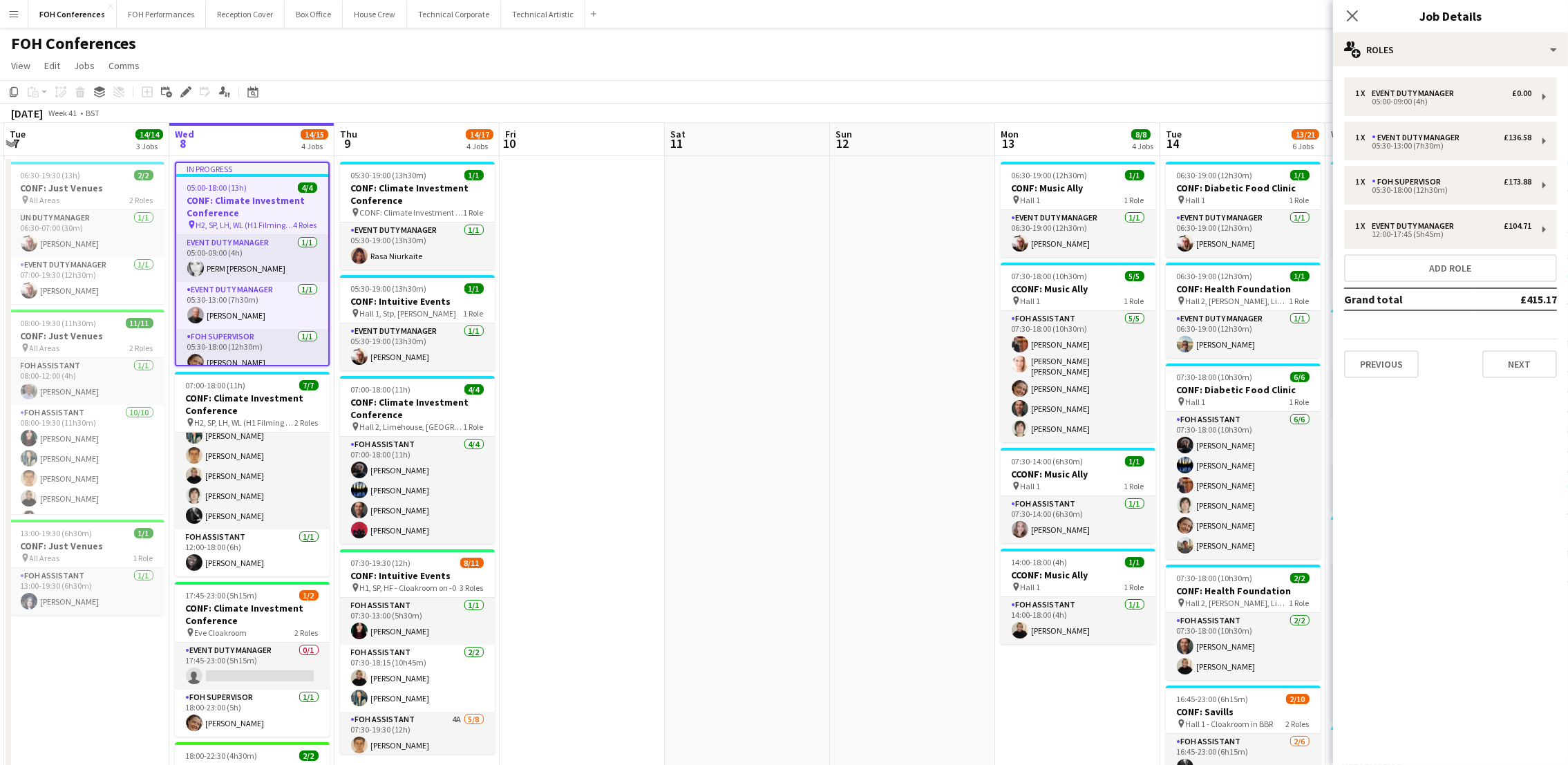
click at [1277, 53] on div "FOH Conferences user" at bounding box center [784, 41] width 1568 height 26
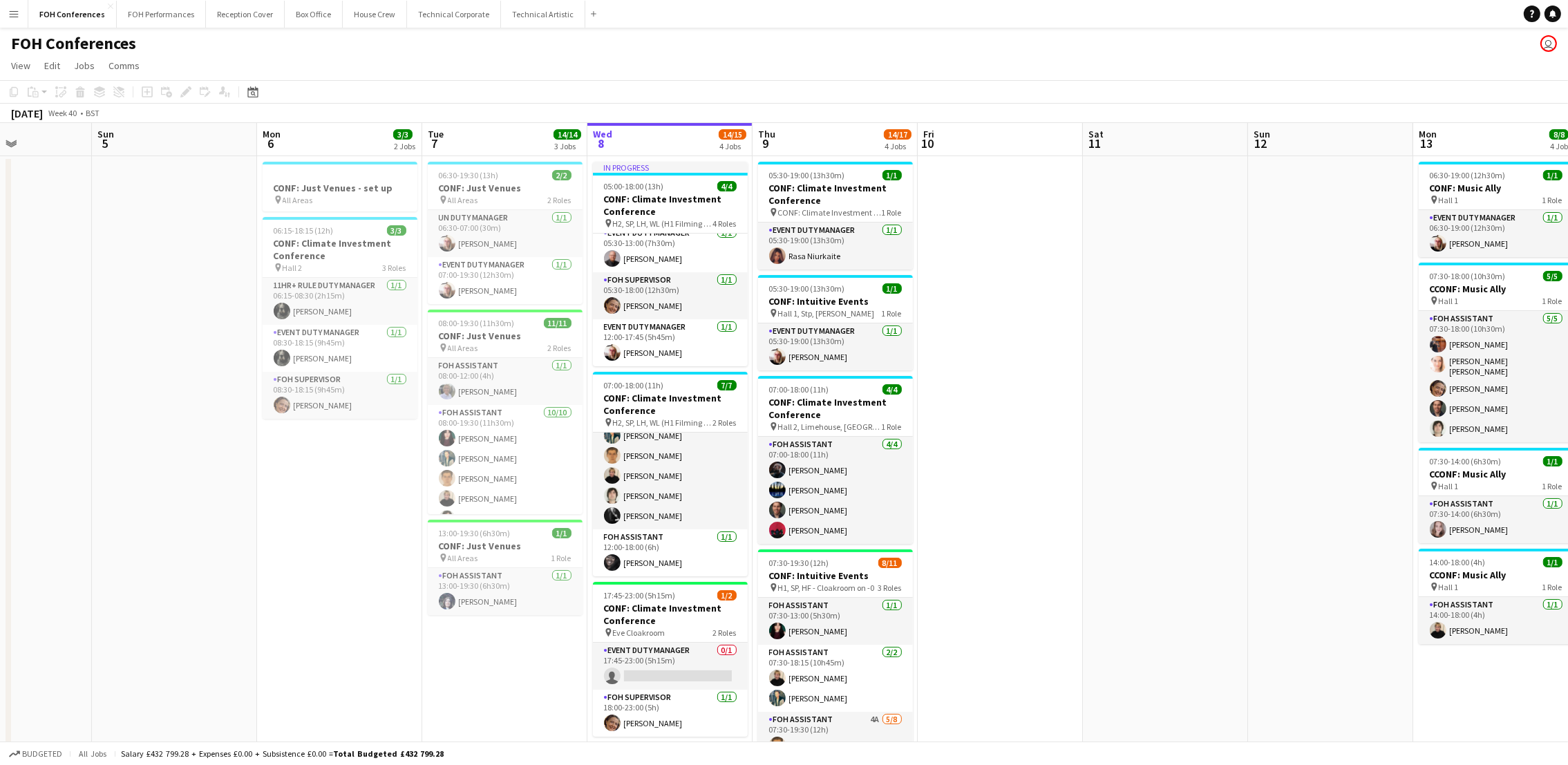
scroll to position [0, 428]
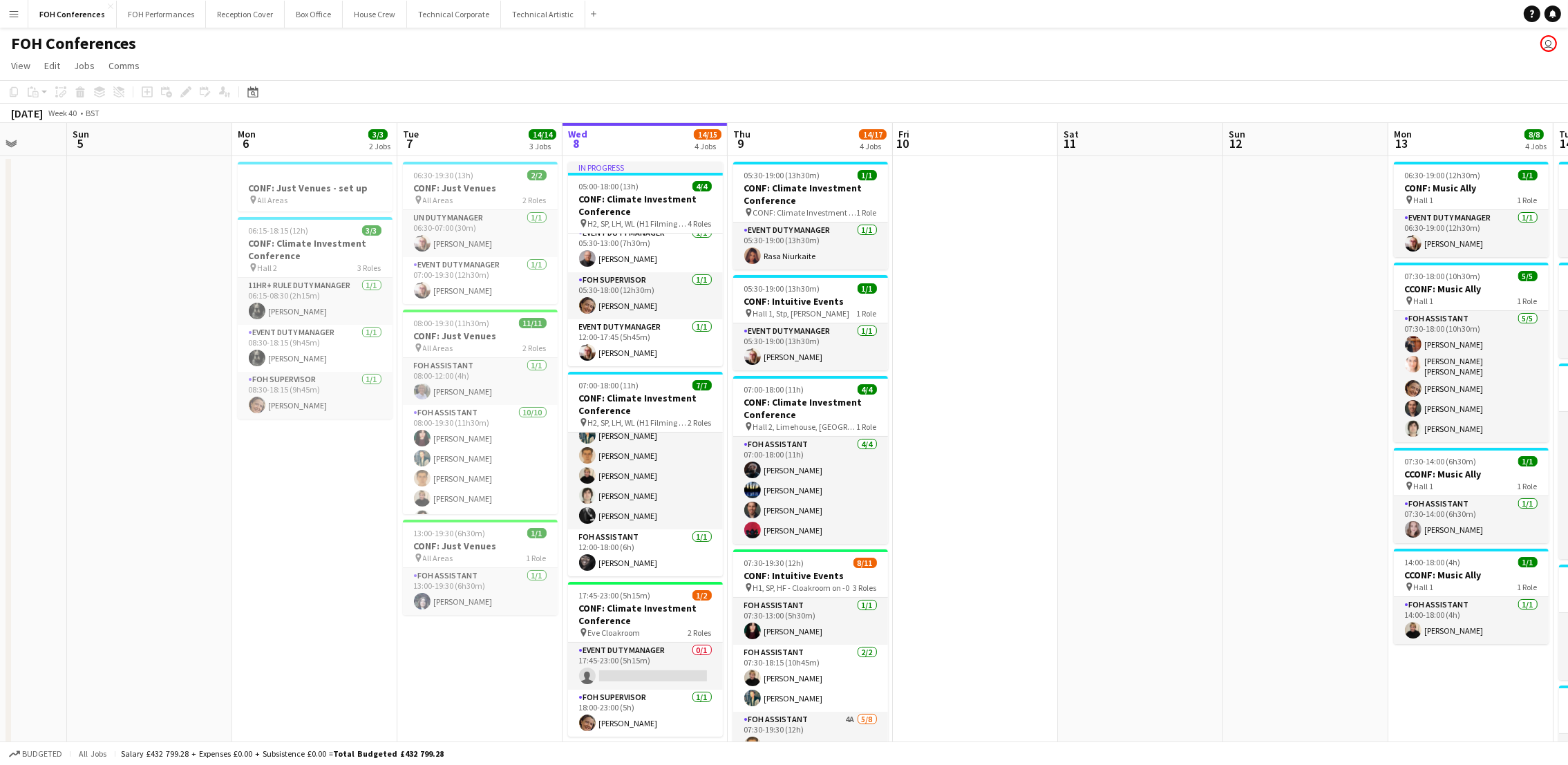
drag, startPoint x: 36, startPoint y: 141, endPoint x: 429, endPoint y: 204, distance: 398.0
click at [429, 204] on app-calendar-viewport "Thu 2 14/15 2 Jobs Fri 3 7/14 3 Jobs Sat 4 Sun 5 Mon 6 3/3 2 Jobs Tue 7 14/14 3…" at bounding box center [784, 596] width 1568 height 946
click at [628, 218] on span "H2, SP, LH, WL (H1 Filming only)" at bounding box center [638, 223] width 100 height 11
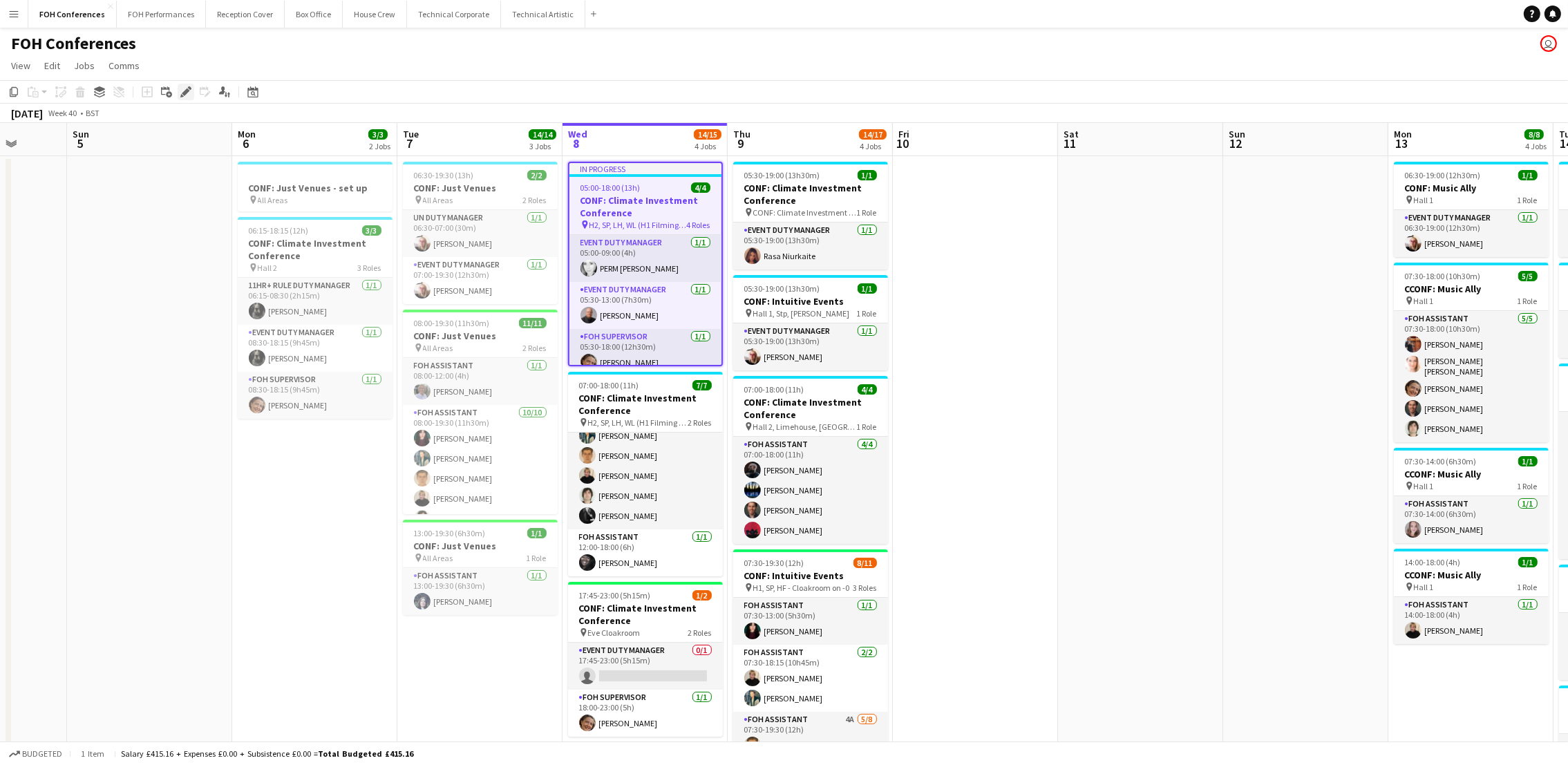
click at [186, 92] on icon at bounding box center [185, 92] width 8 height 8
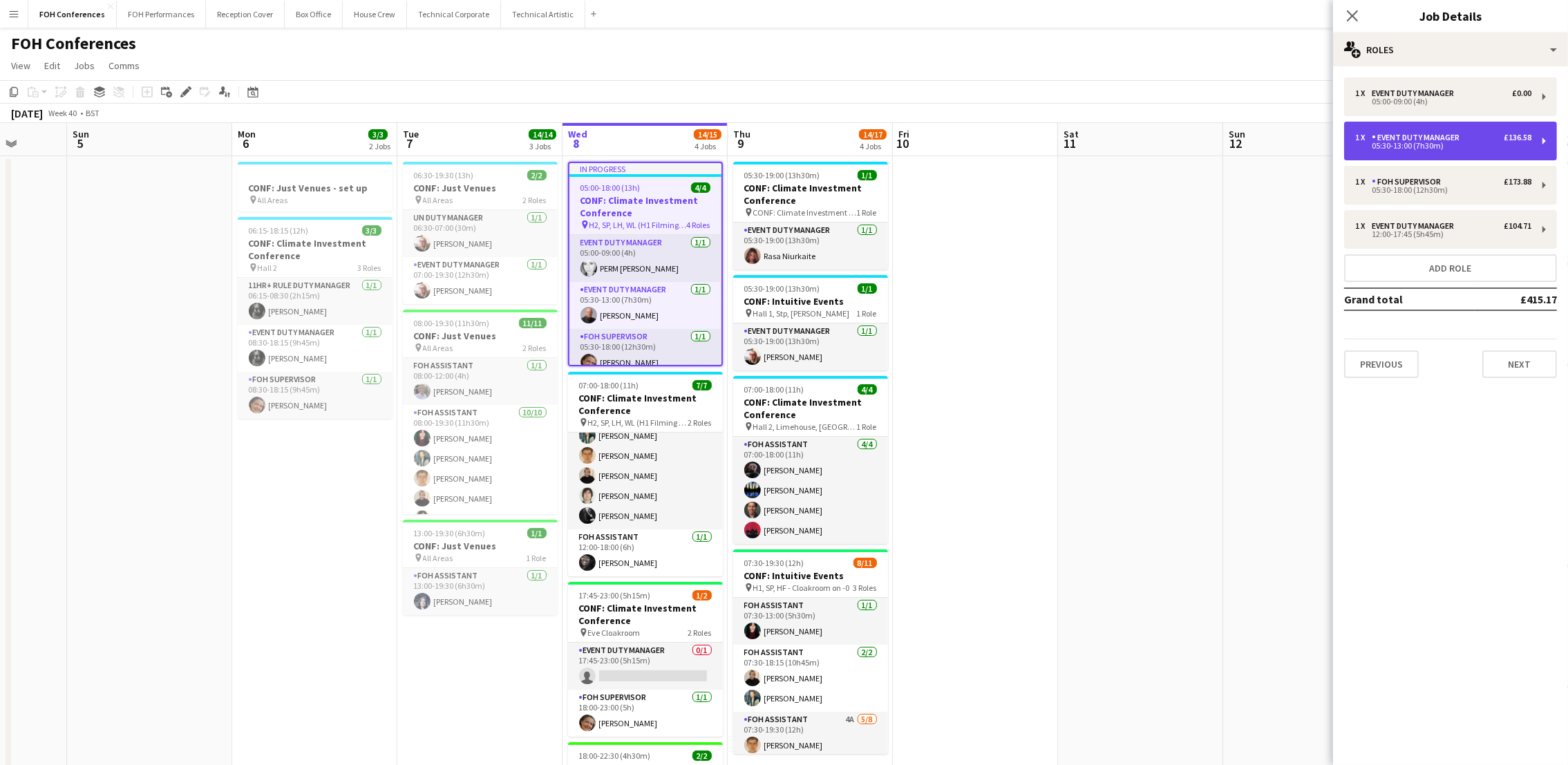
click at [1469, 139] on div "1 x Event Duty Manager £136.58" at bounding box center [1443, 137] width 177 height 10
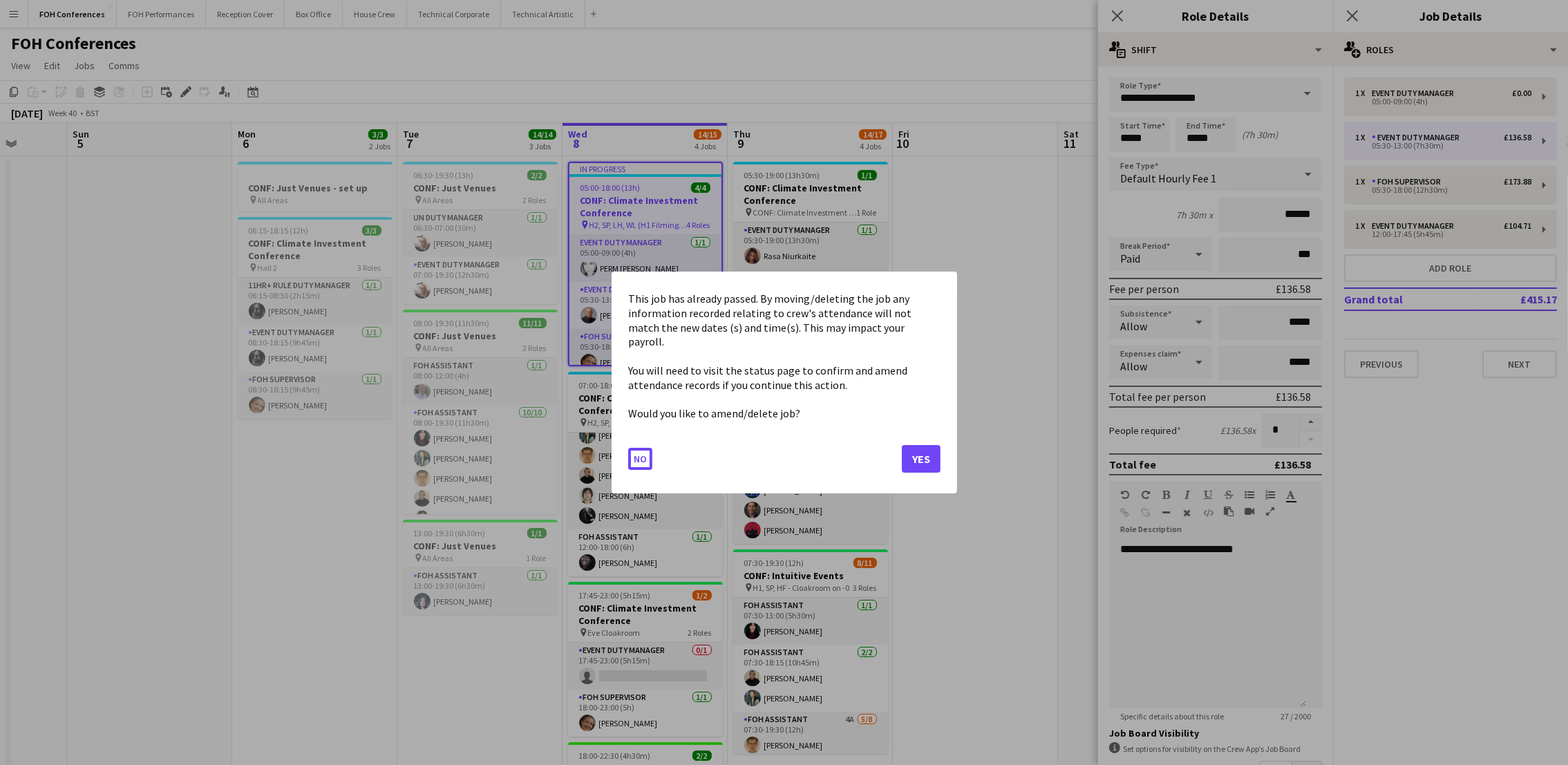
drag, startPoint x: 1158, startPoint y: 130, endPoint x: 1102, endPoint y: 125, distance: 56.2
click at [1102, 125] on body "Menu Boards Boards Boards All jobs Status Workforce Workforce My Workforce Recr…" at bounding box center [784, 546] width 1568 height 1092
click at [925, 445] on button "Yes" at bounding box center [921, 458] width 38 height 28
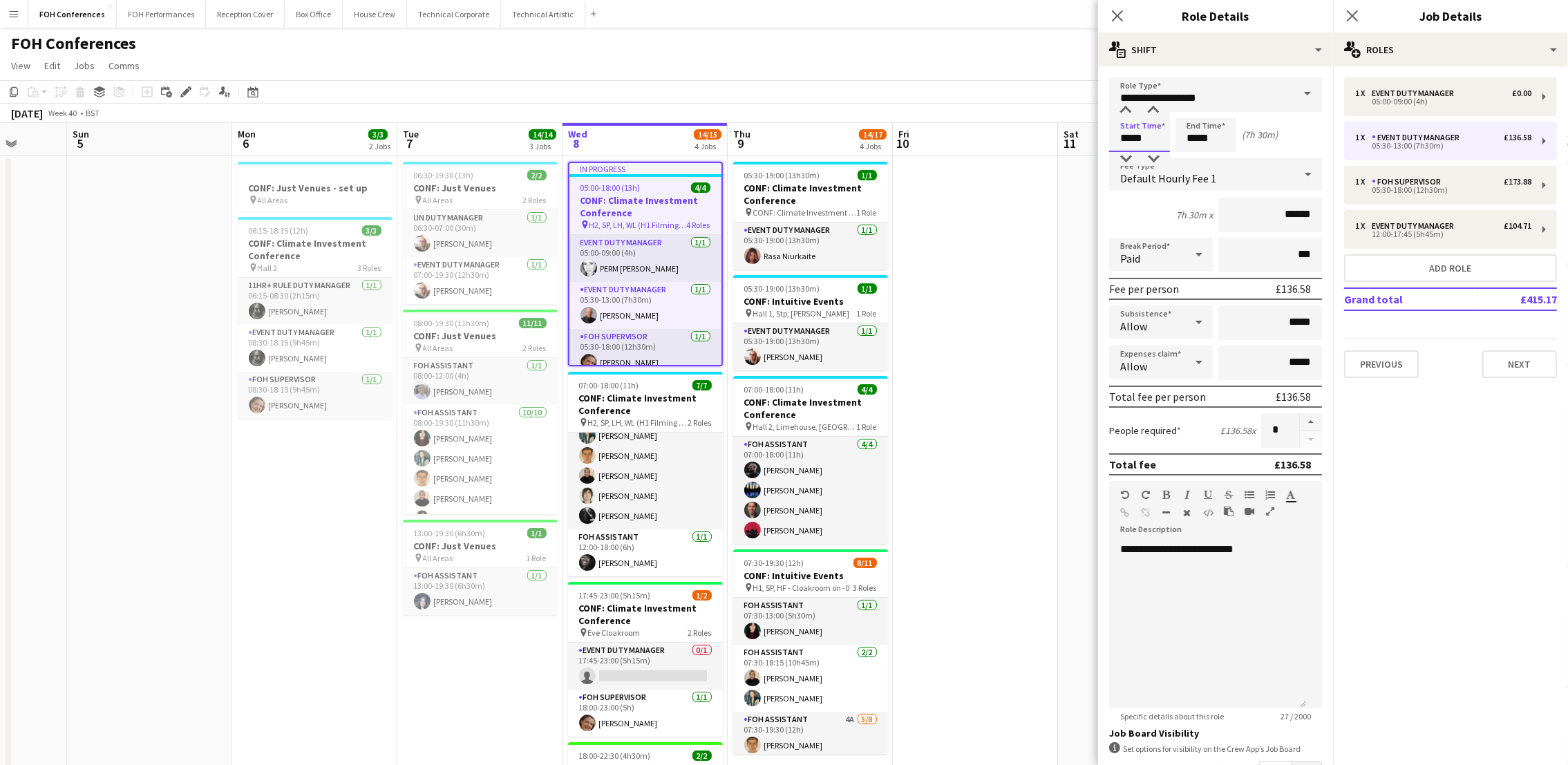
drag, startPoint x: 1143, startPoint y: 142, endPoint x: 1100, endPoint y: 122, distance: 47.4
click at [1100, 122] on form "**********" at bounding box center [1216, 507] width 235 height 859
type input "*****"
click at [1016, 19] on app-navbar "Menu Boards Boards Boards All jobs Status Workforce Workforce My Workforce Recr…" at bounding box center [784, 14] width 1568 height 28
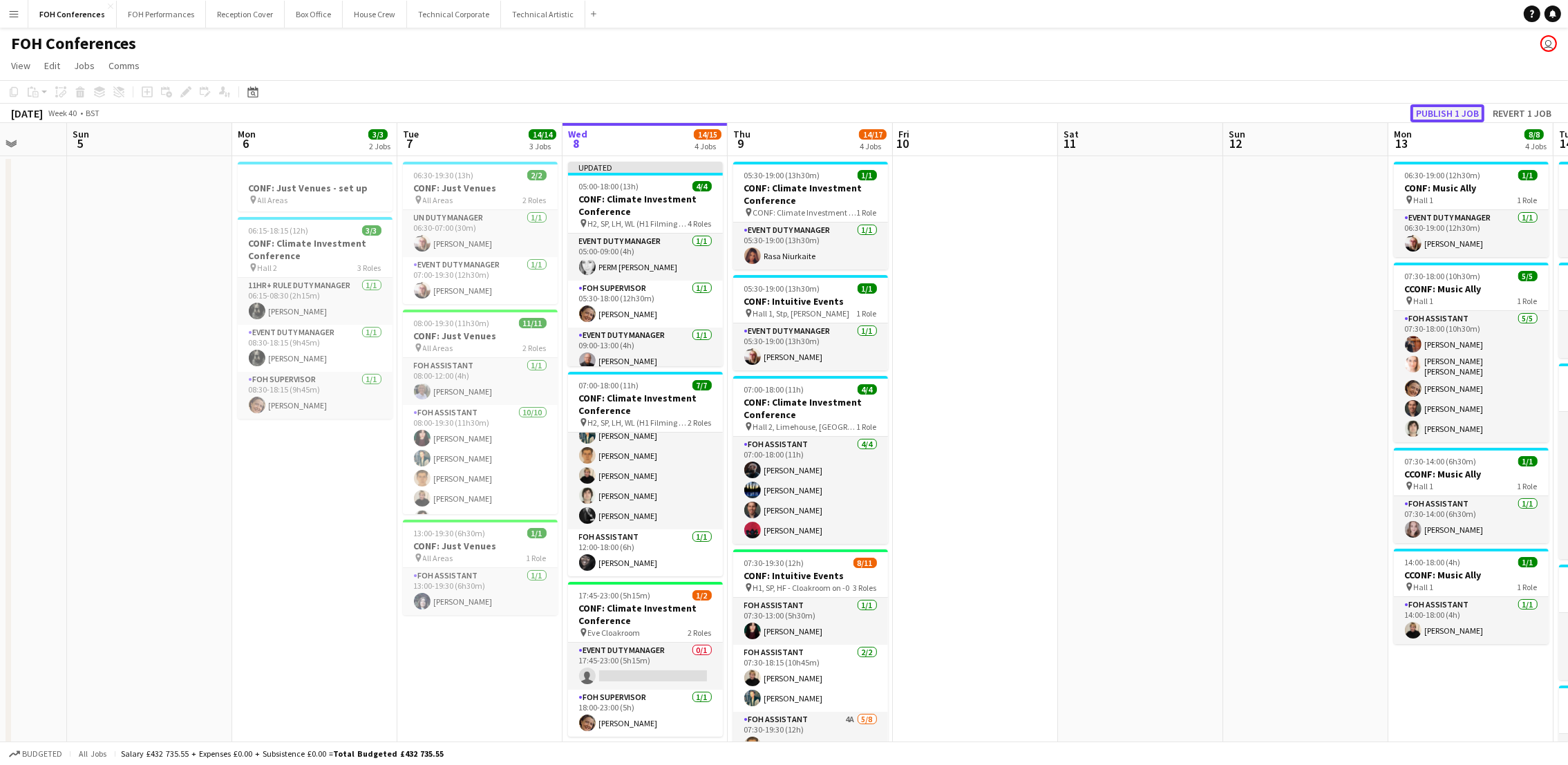
click at [1461, 115] on button "Publish 1 job" at bounding box center [1448, 113] width 74 height 18
